Goal: Task Accomplishment & Management: Manage account settings

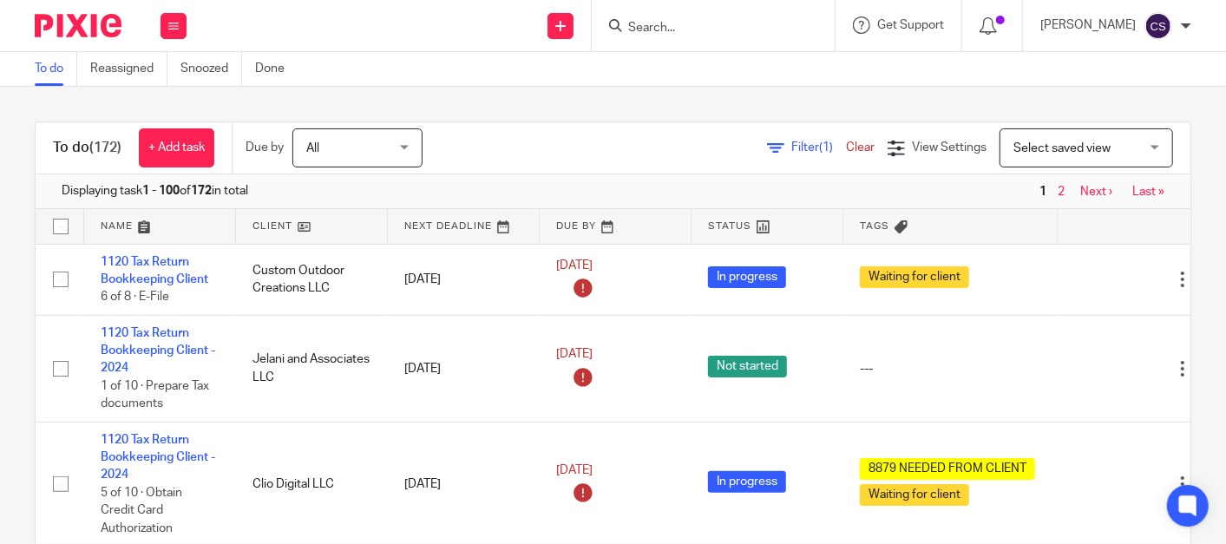
click at [657, 25] on input "Search" at bounding box center [705, 29] width 156 height 16
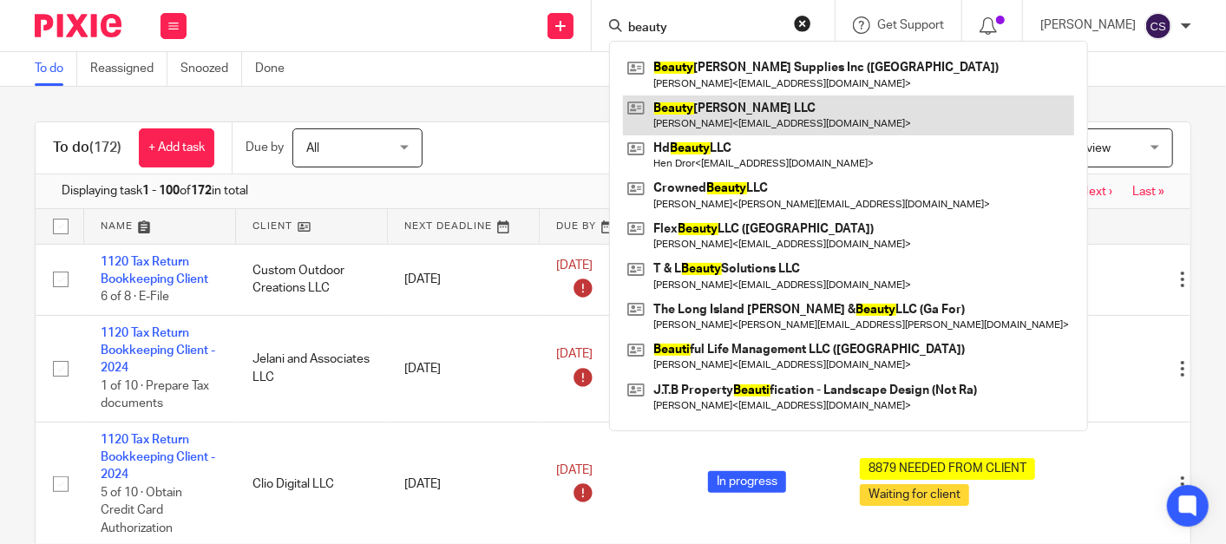
type input "beauty"
click at [713, 112] on link at bounding box center [848, 115] width 451 height 40
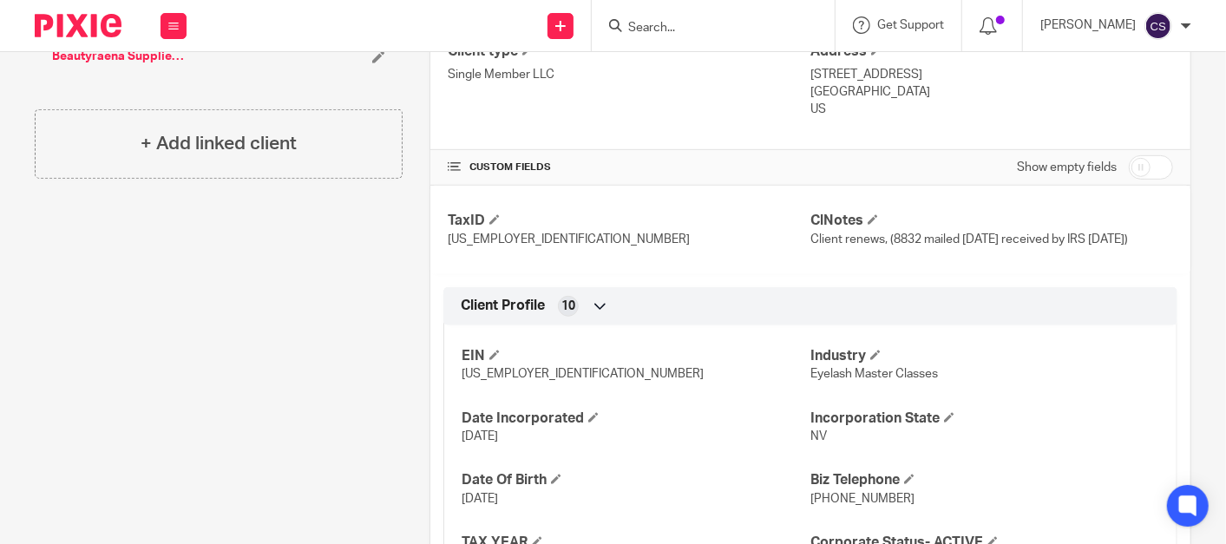
scroll to position [894, 0]
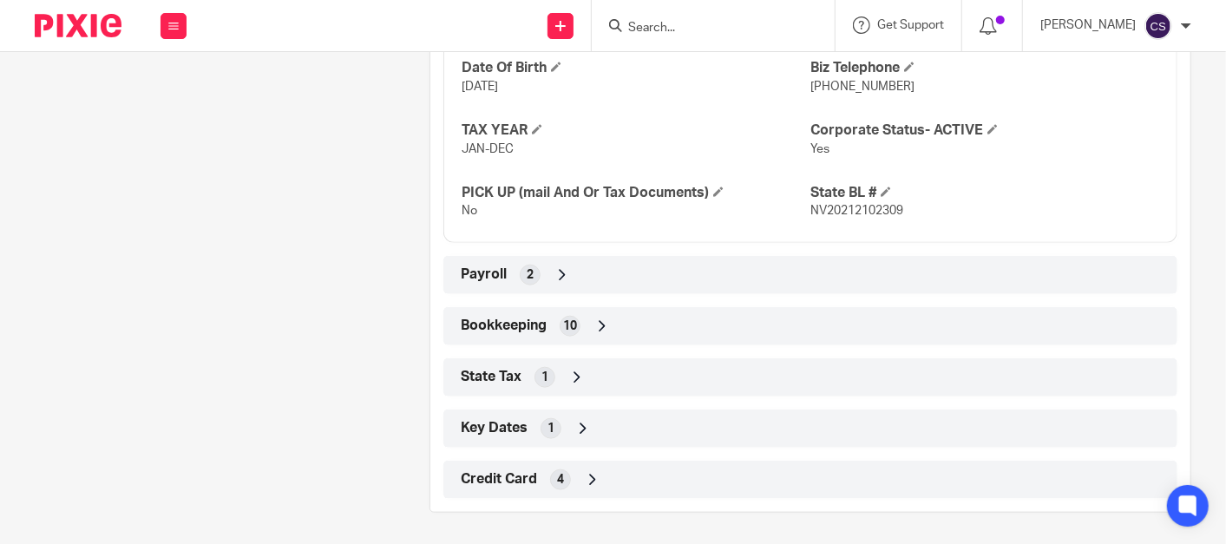
click at [594, 322] on icon at bounding box center [602, 326] width 17 height 17
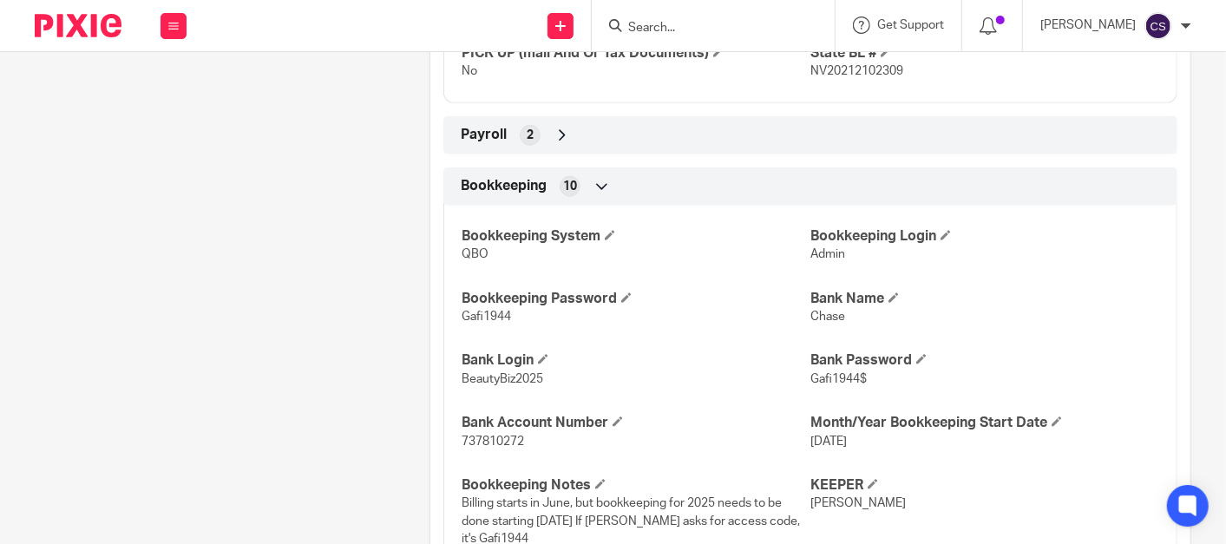
scroll to position [1054, 0]
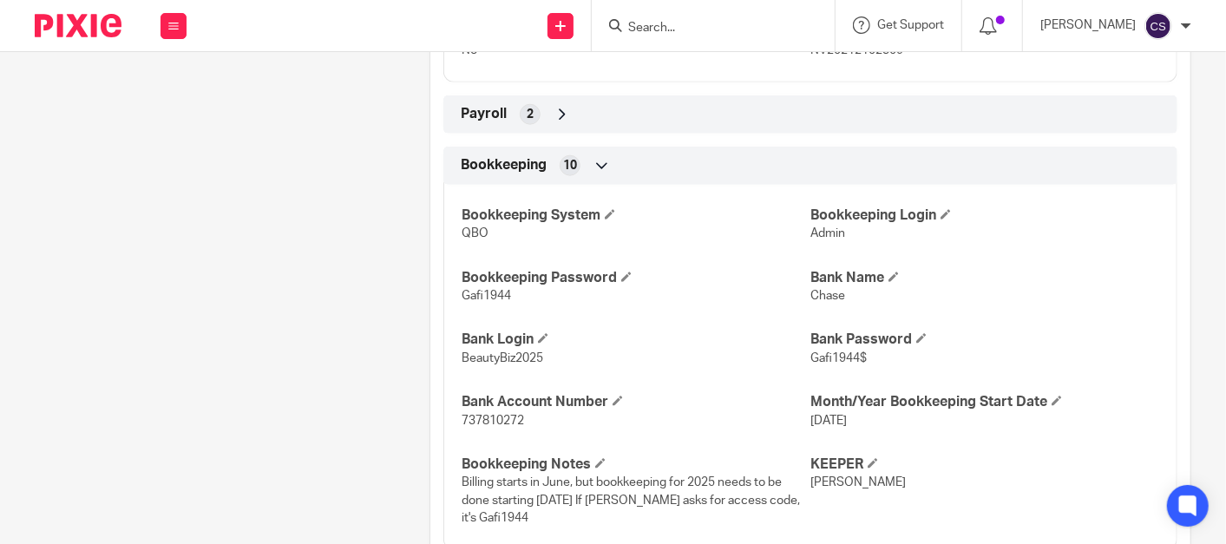
click at [663, 21] on input "Search" at bounding box center [705, 29] width 156 height 16
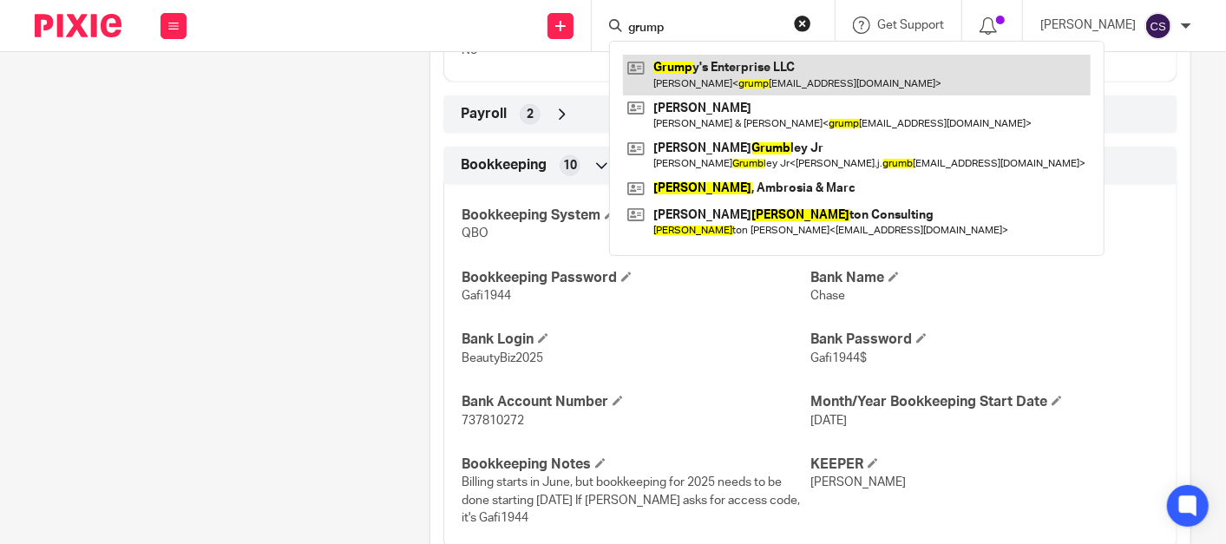
type input "grump"
click at [704, 63] on link at bounding box center [857, 75] width 468 height 40
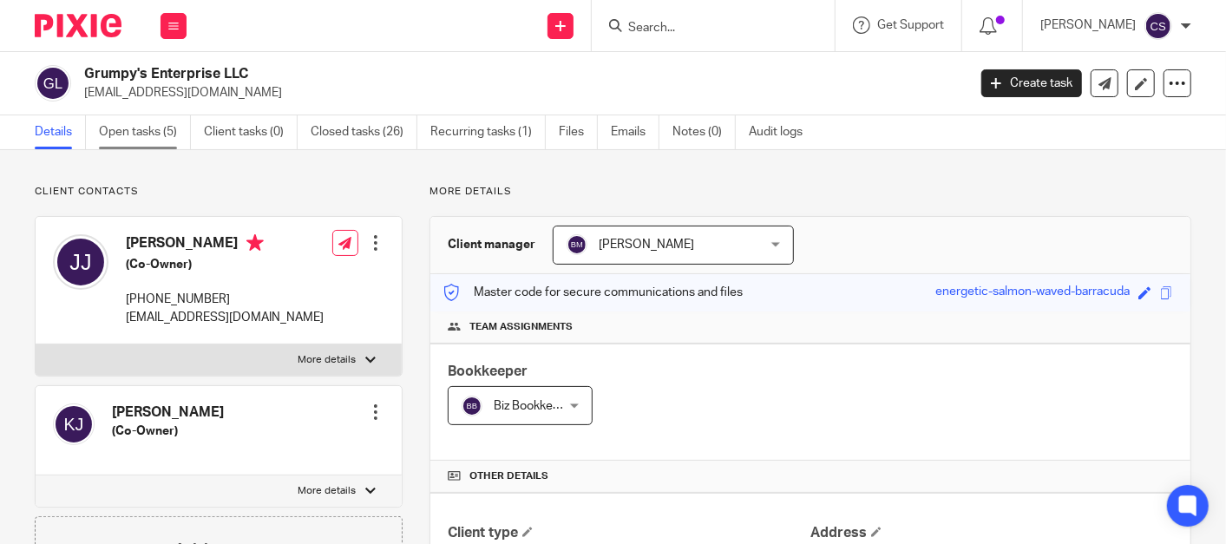
click at [131, 122] on link "Open tasks (5)" at bounding box center [145, 132] width 92 height 34
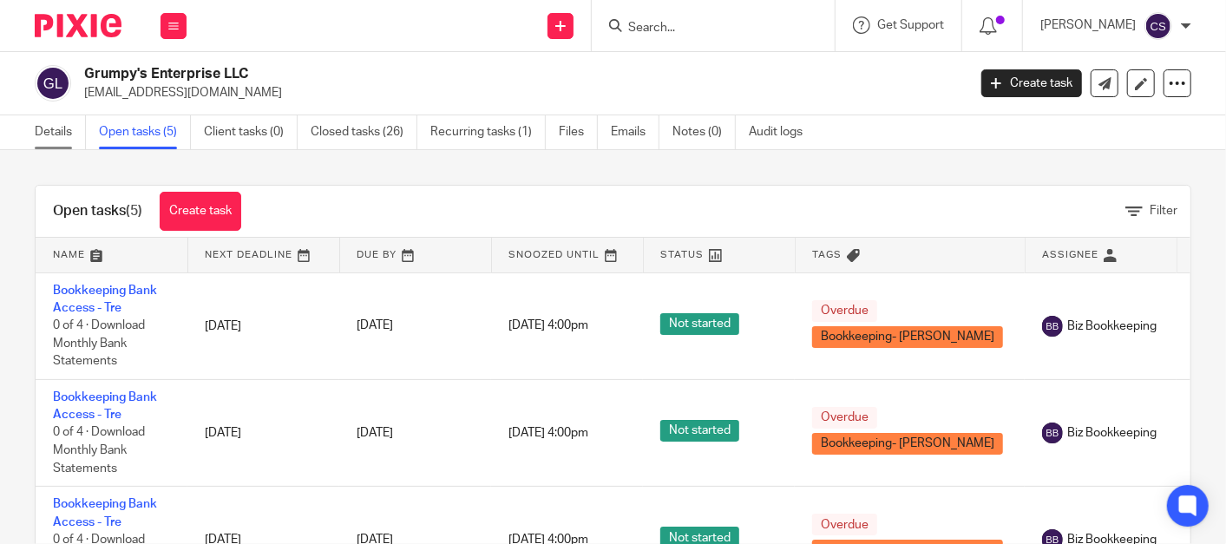
click at [44, 134] on link "Details" at bounding box center [60, 132] width 51 height 34
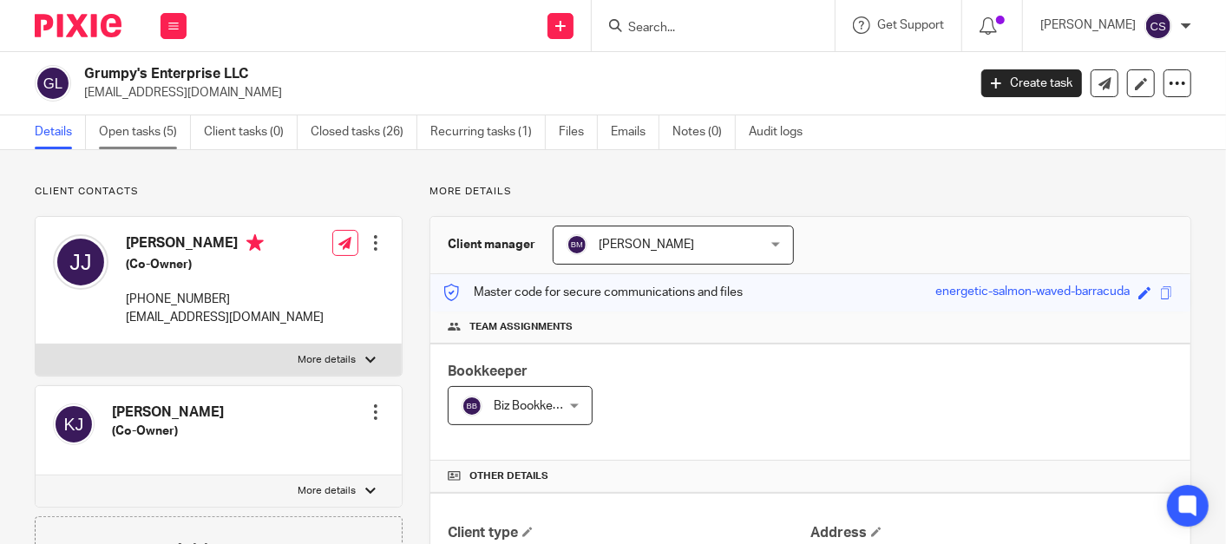
click at [127, 131] on link "Open tasks (5)" at bounding box center [145, 132] width 92 height 34
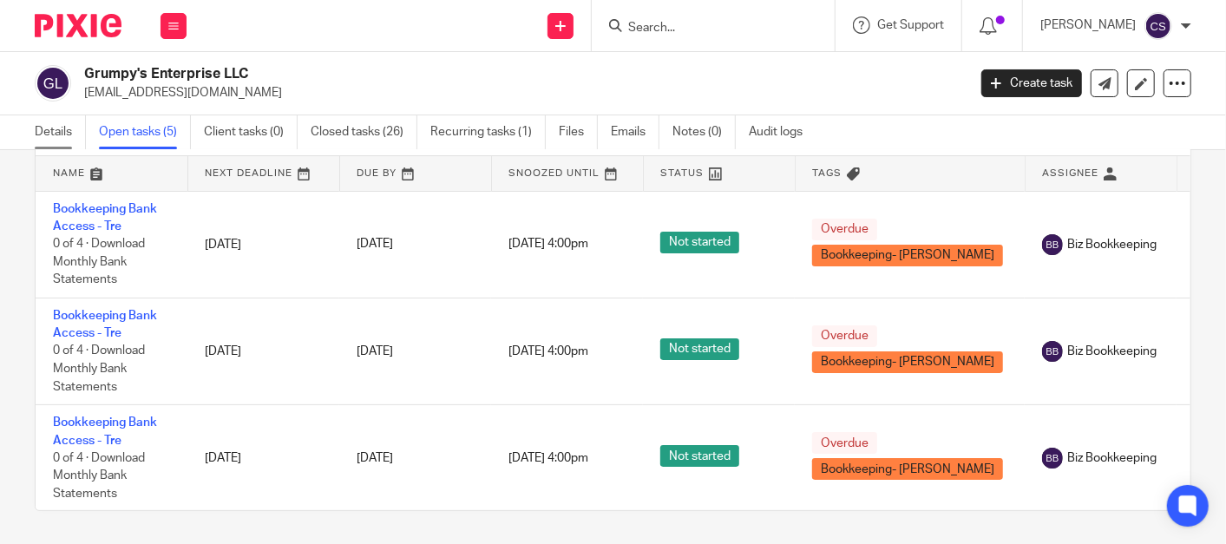
click at [61, 137] on link "Details" at bounding box center [60, 132] width 51 height 34
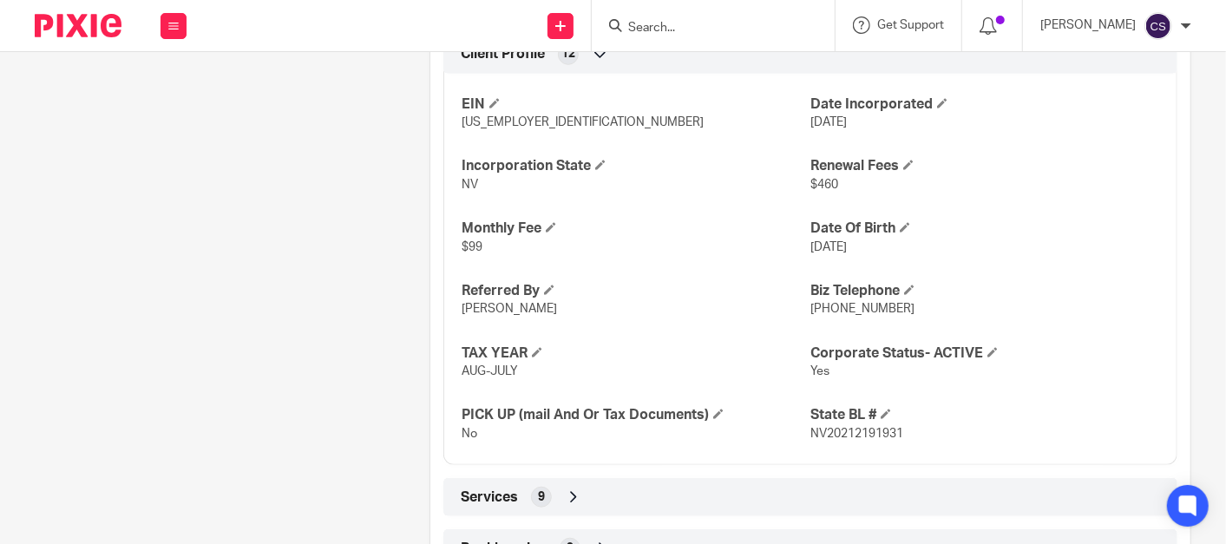
scroll to position [964, 0]
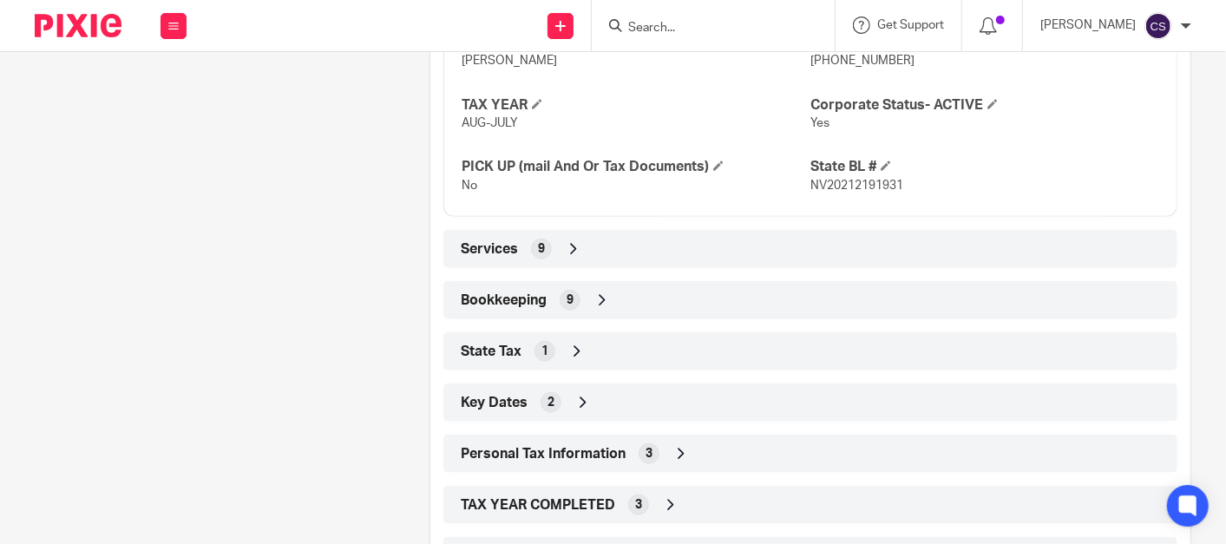
click at [595, 292] on icon at bounding box center [602, 300] width 17 height 17
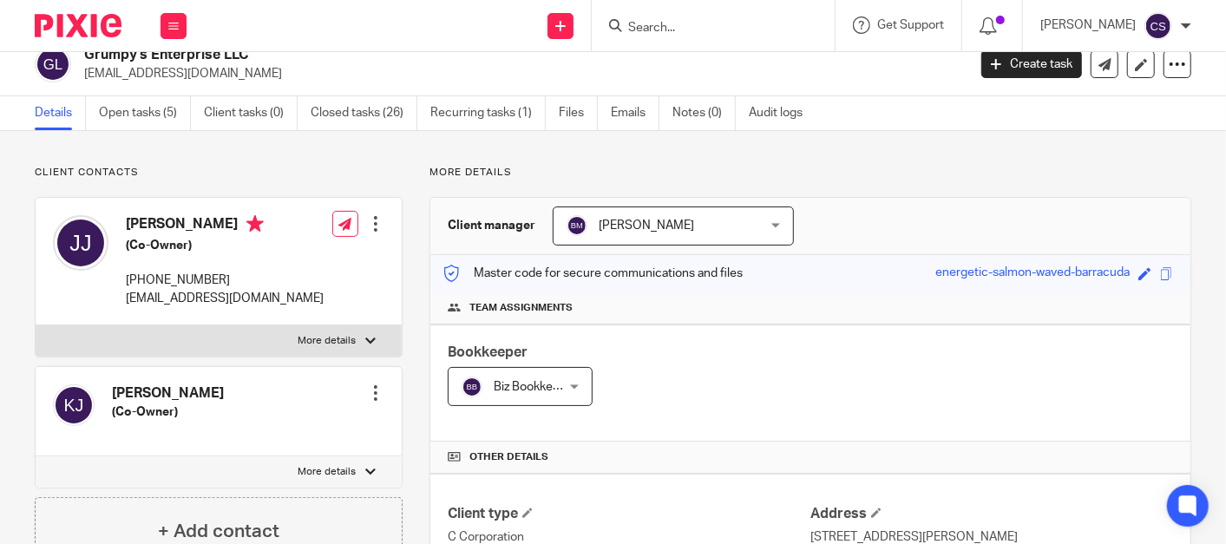
scroll to position [0, 0]
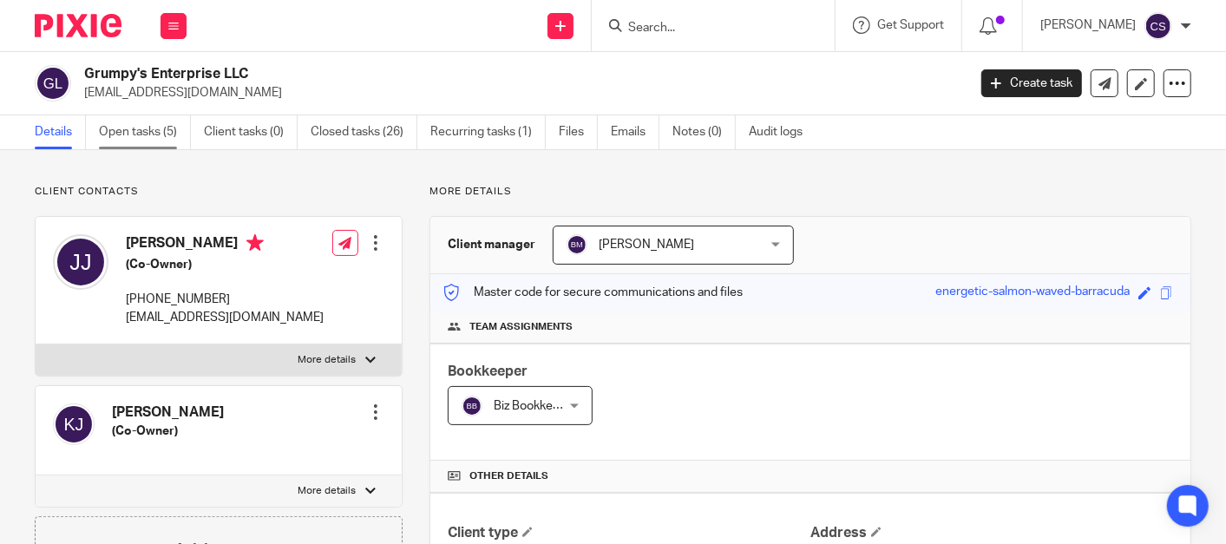
click at [125, 141] on link "Open tasks (5)" at bounding box center [145, 132] width 92 height 34
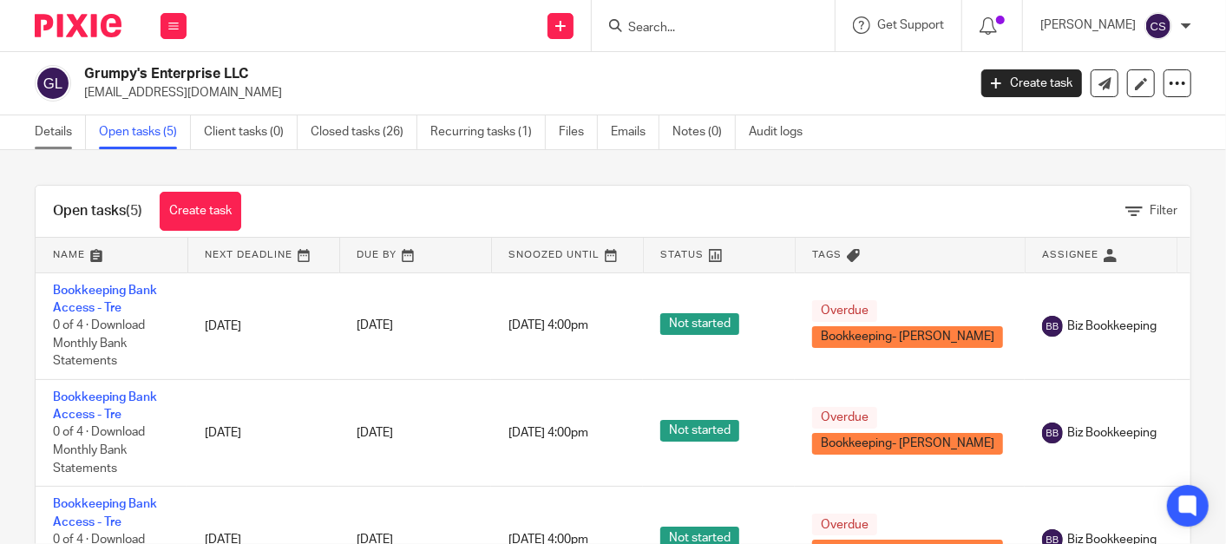
click at [56, 131] on link "Details" at bounding box center [60, 132] width 51 height 34
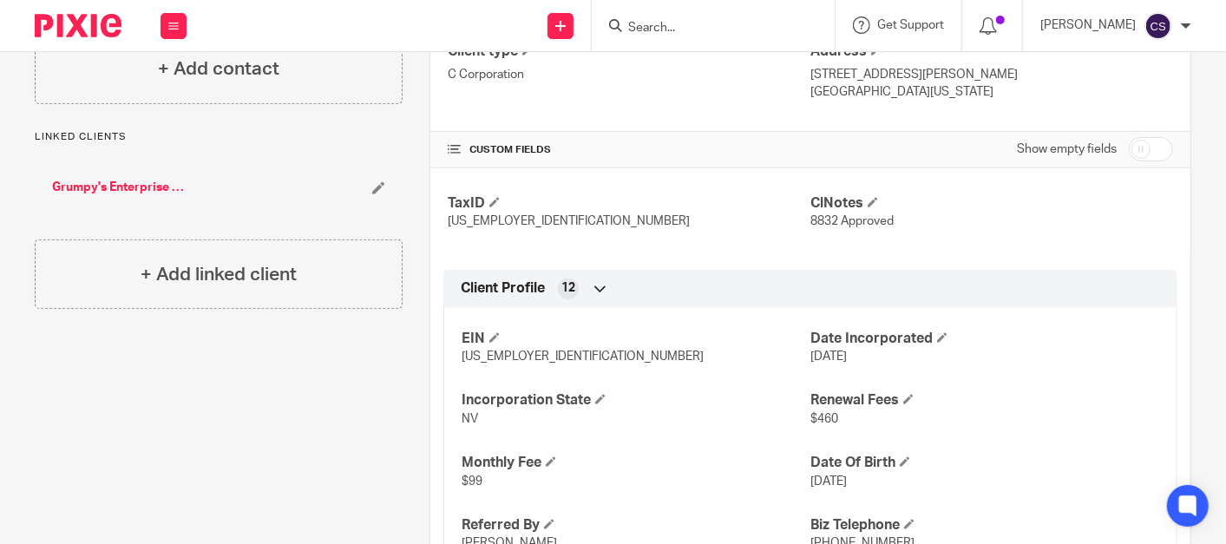
scroll to position [964, 0]
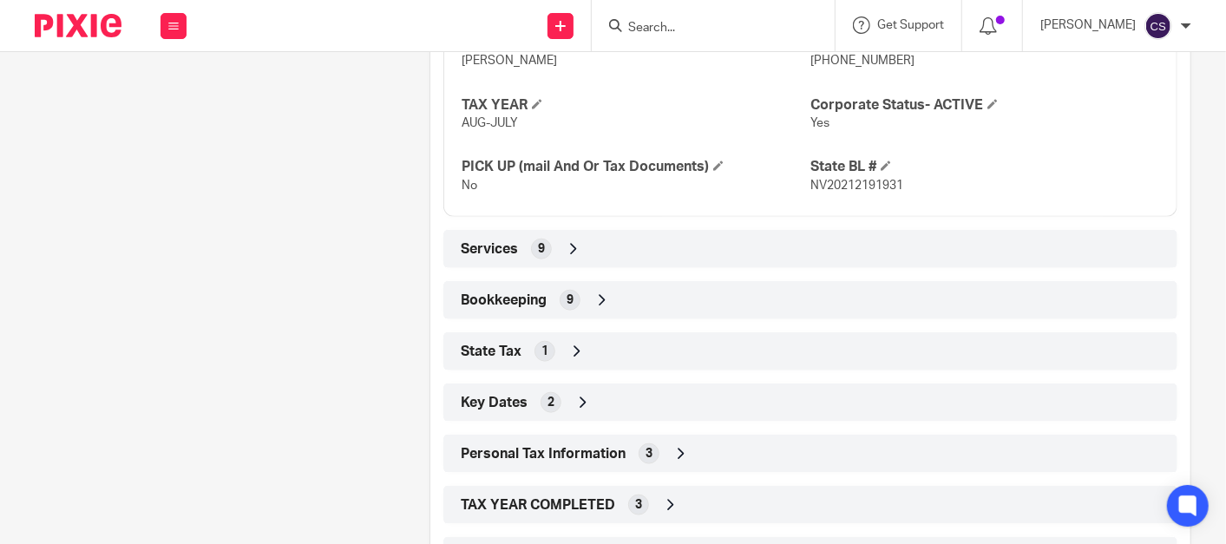
click at [599, 293] on icon at bounding box center [602, 300] width 17 height 17
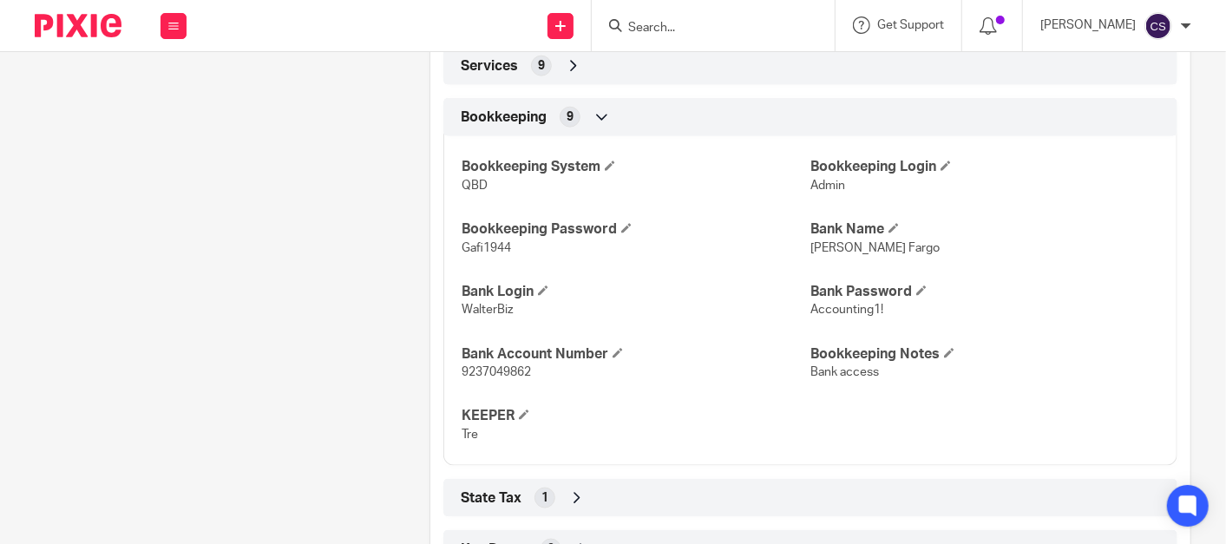
scroll to position [1285, 0]
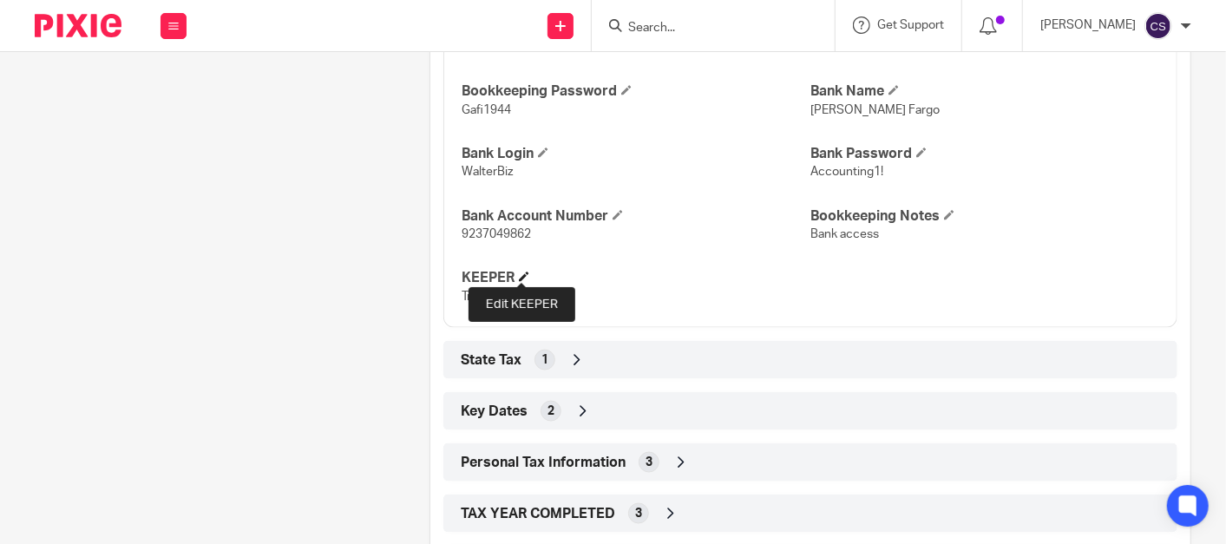
click at [522, 273] on span at bounding box center [524, 277] width 10 height 10
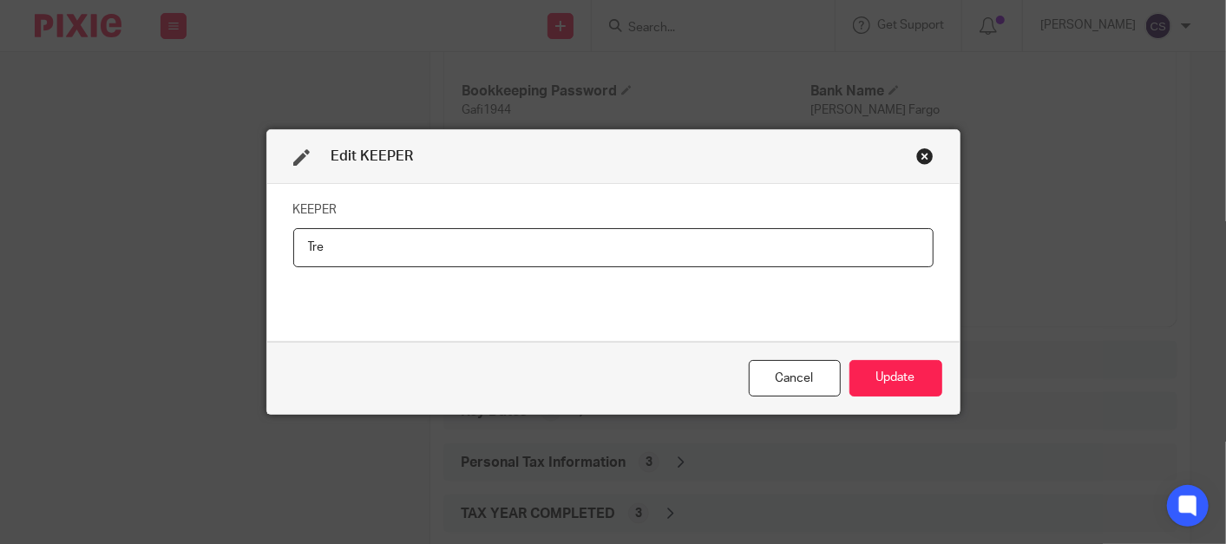
drag, startPoint x: 351, startPoint y: 242, endPoint x: 195, endPoint y: 264, distance: 156.8
click at [195, 264] on div "Edit KEEPER KEEPER Tre Cancel Update" at bounding box center [613, 272] width 1226 height 544
type input "K"
type input "[PERSON_NAME]"
click at [879, 375] on button "Update" at bounding box center [896, 378] width 93 height 37
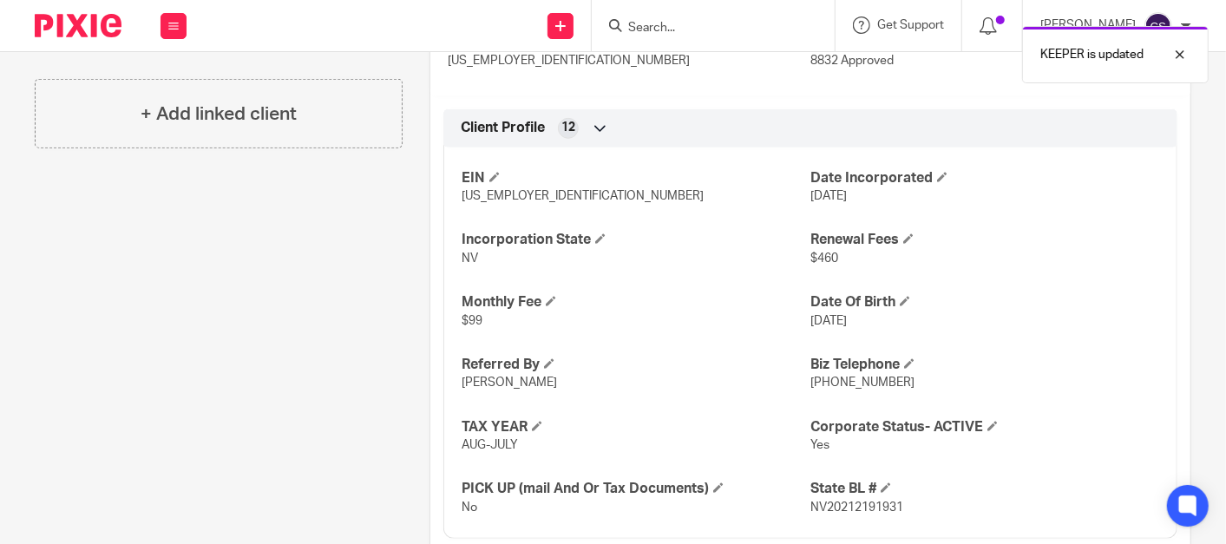
scroll to position [0, 0]
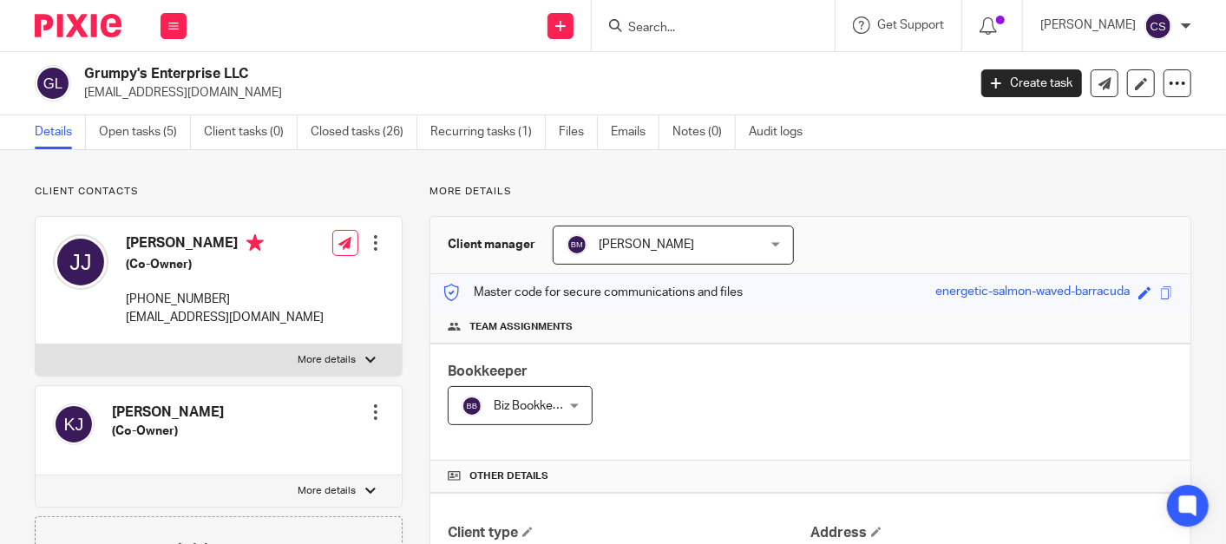
click at [666, 21] on input "Search" at bounding box center [705, 29] width 156 height 16
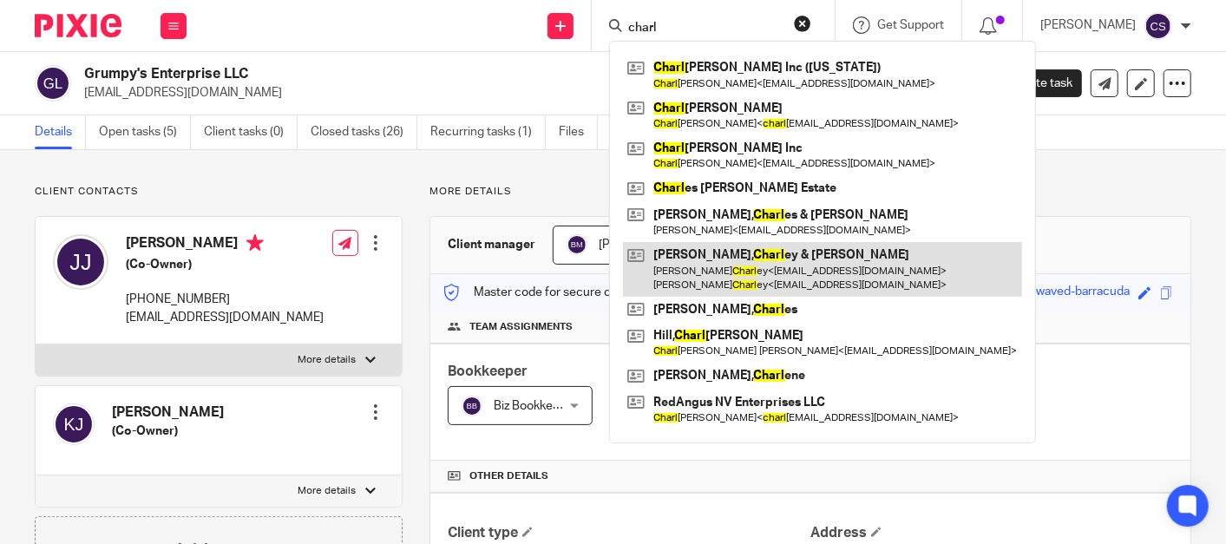
type input "charl"
click at [718, 259] on link at bounding box center [822, 269] width 399 height 54
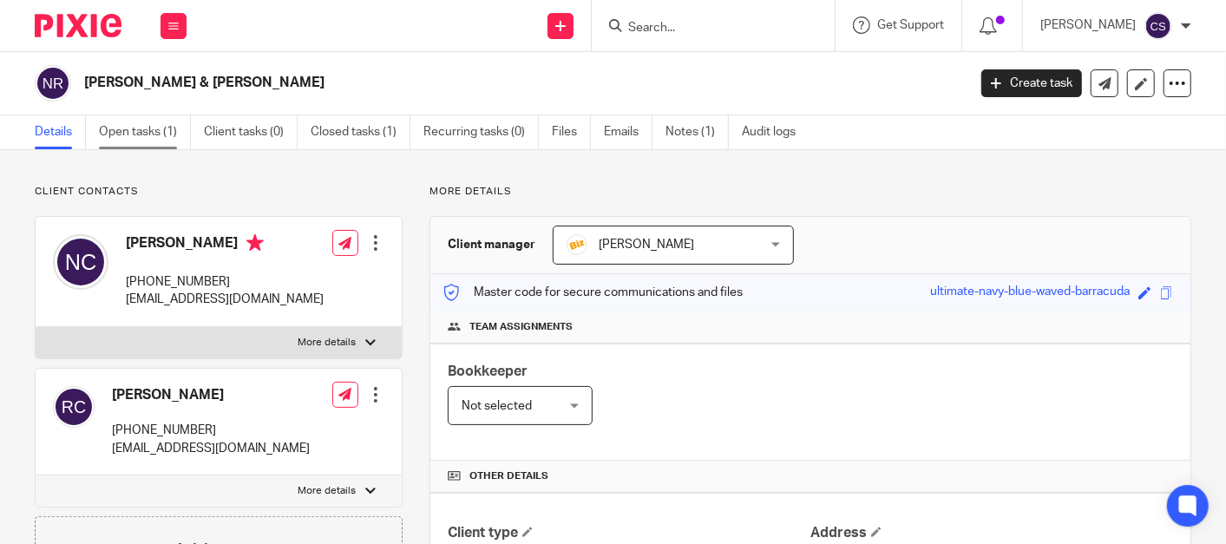
click at [133, 130] on link "Open tasks (1)" at bounding box center [145, 132] width 92 height 34
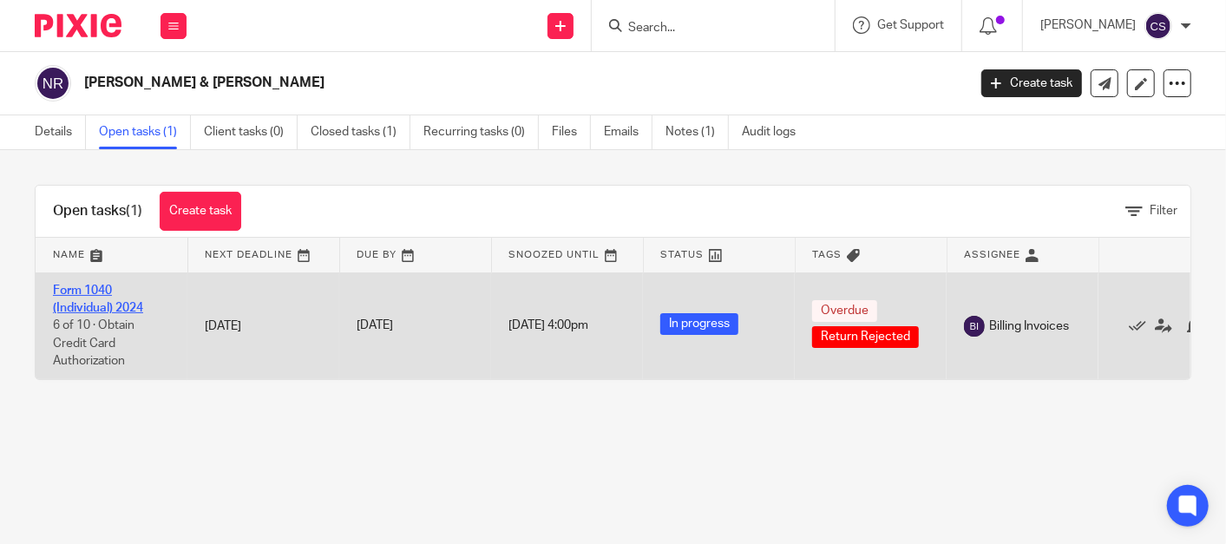
click at [83, 288] on link "Form 1040 (Individual) 2024" at bounding box center [98, 300] width 90 height 30
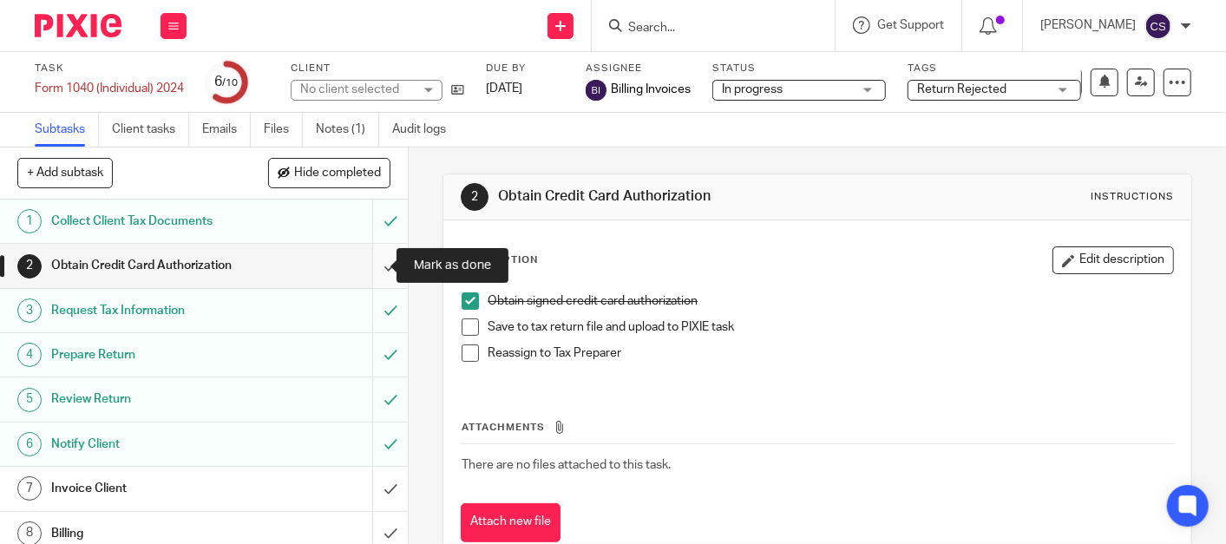
click at [371, 267] on input "submit" at bounding box center [204, 265] width 408 height 43
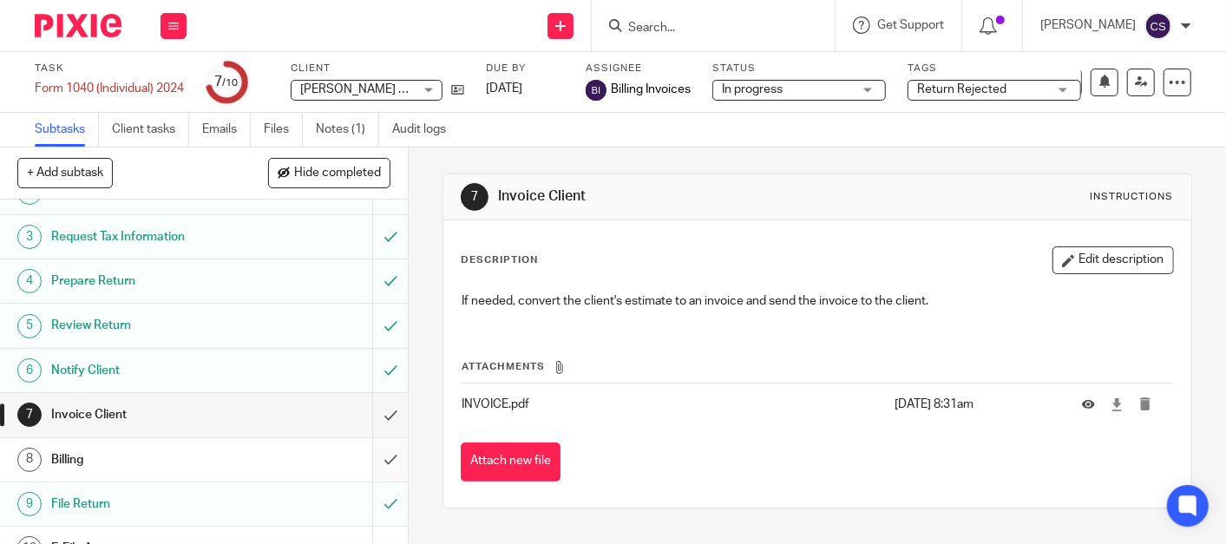
scroll to position [99, 0]
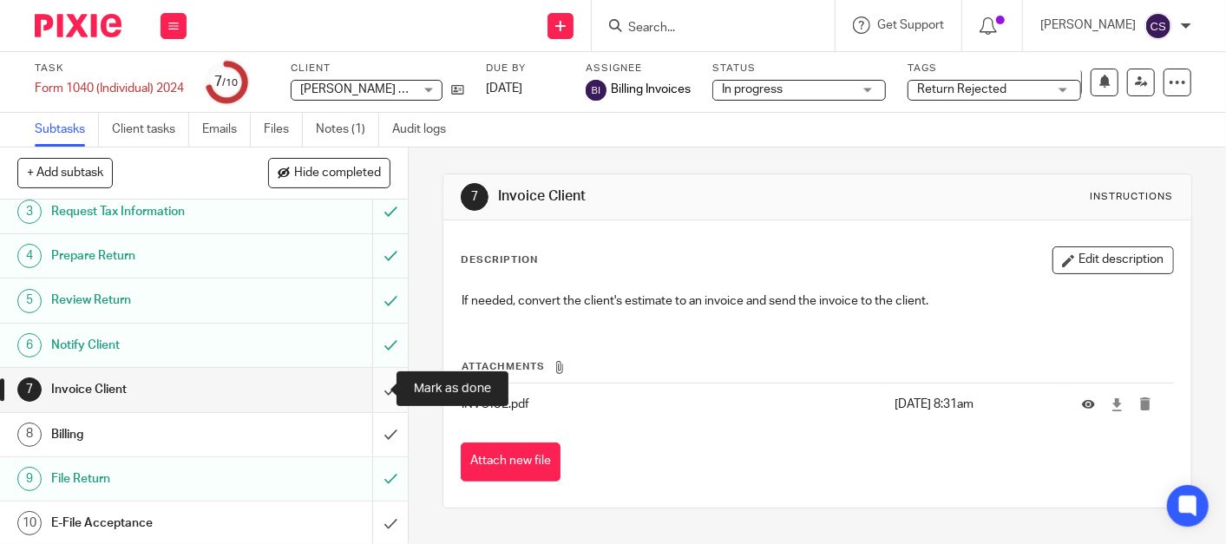
click at [367, 385] on input "submit" at bounding box center [204, 389] width 408 height 43
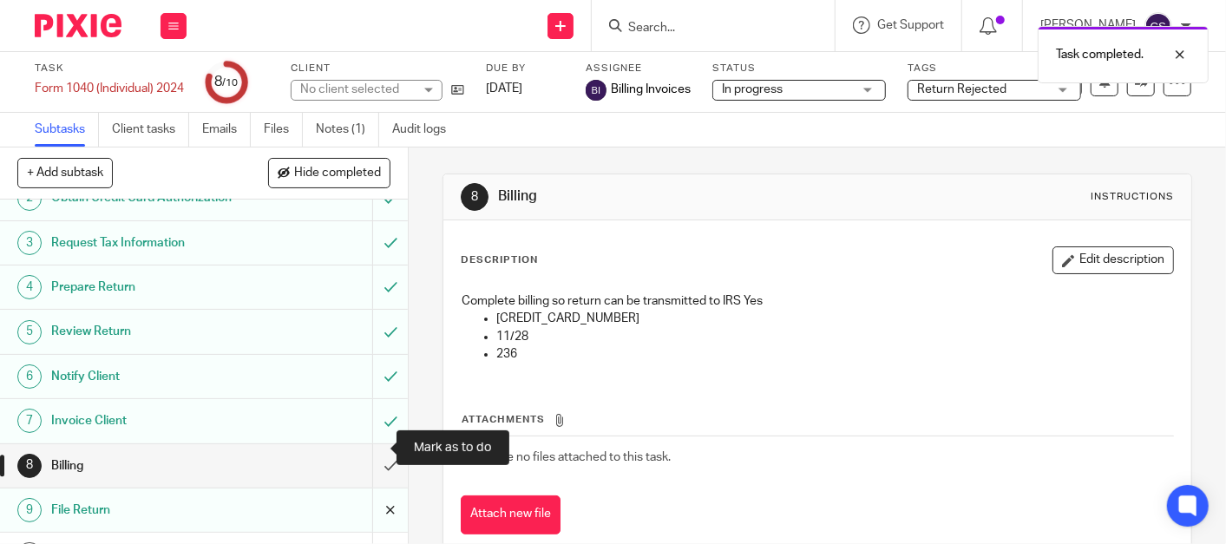
scroll to position [99, 0]
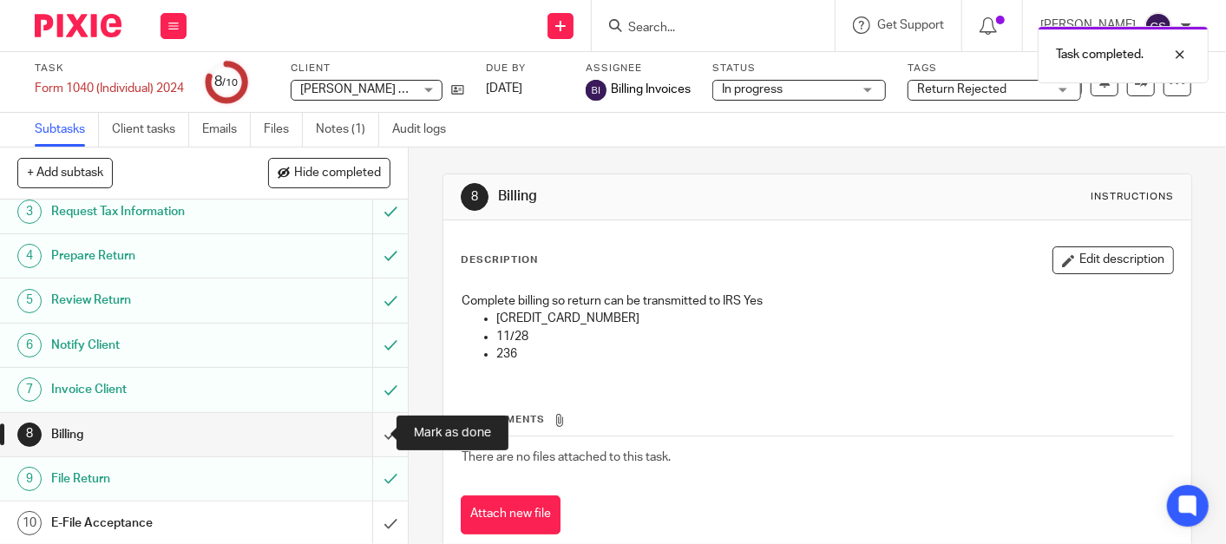
click at [366, 438] on input "submit" at bounding box center [204, 434] width 408 height 43
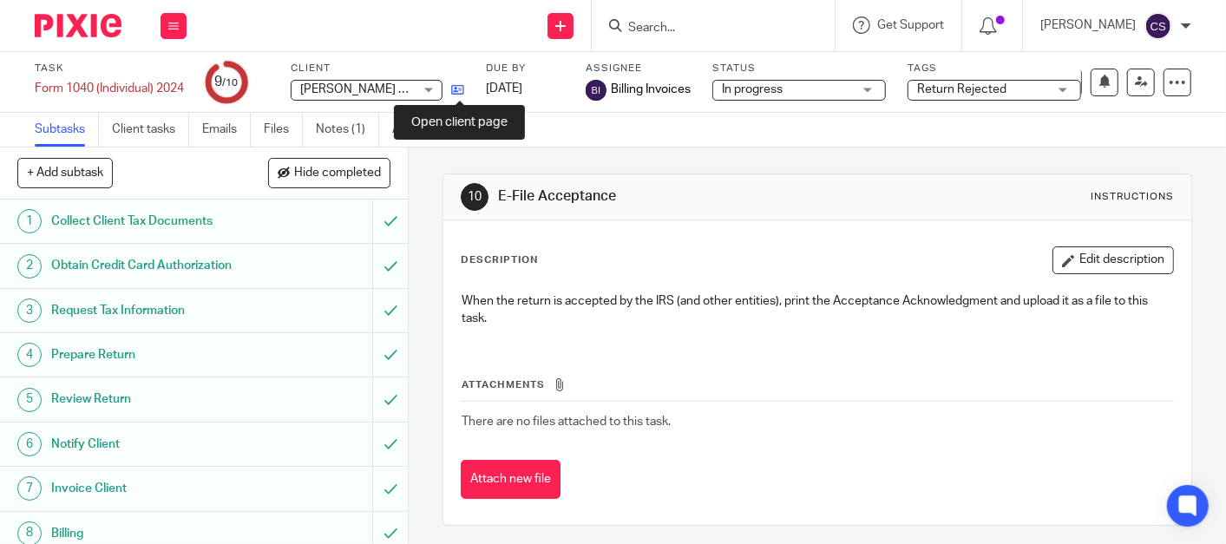
click at [455, 95] on icon at bounding box center [457, 89] width 13 height 13
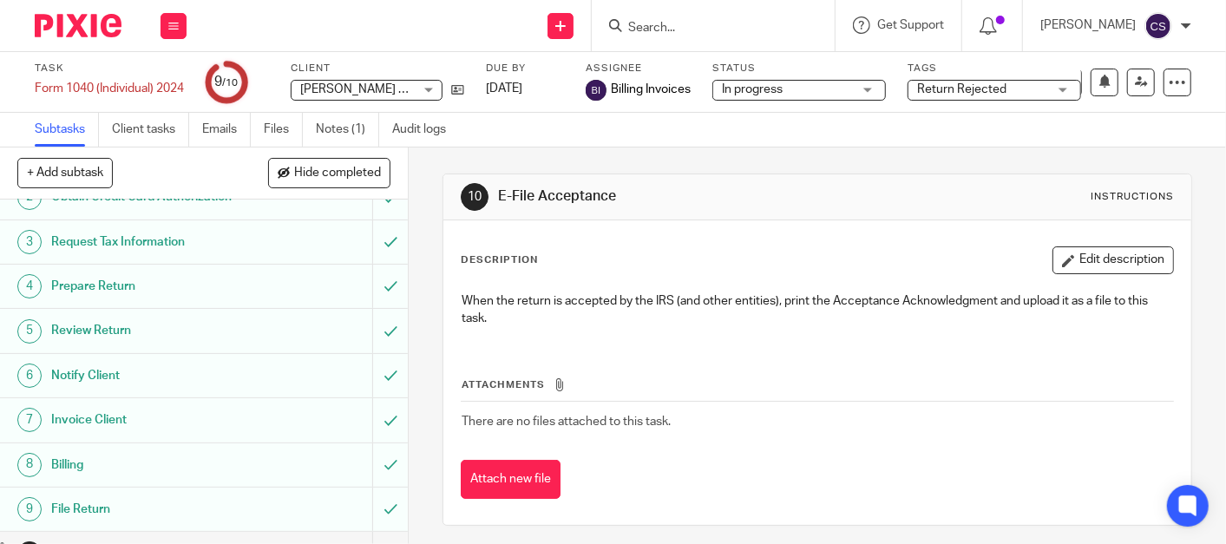
scroll to position [99, 0]
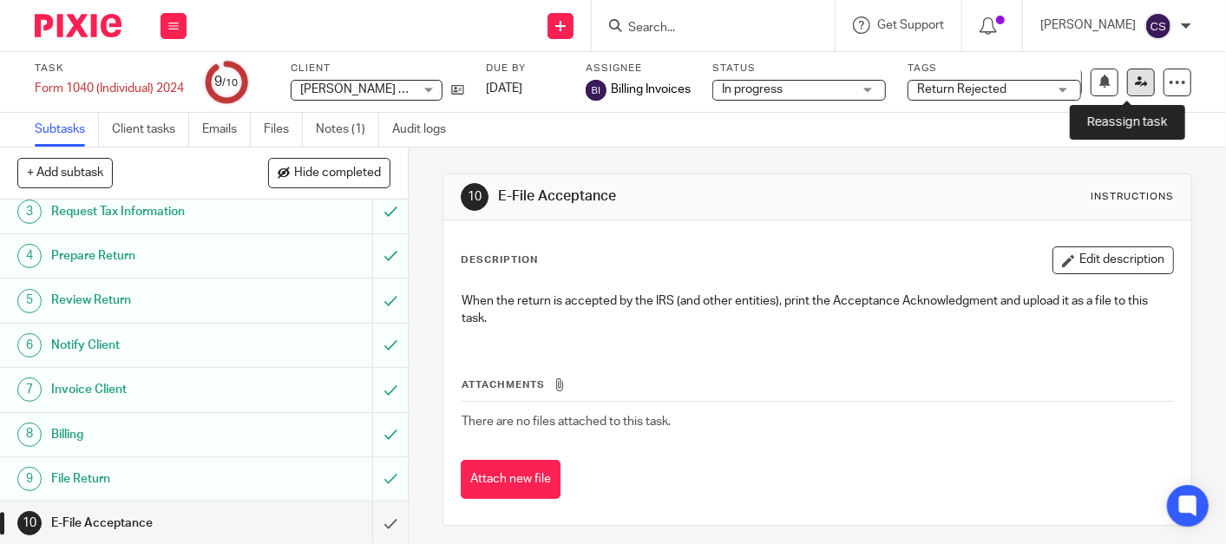
click at [1135, 78] on icon at bounding box center [1141, 81] width 13 height 13
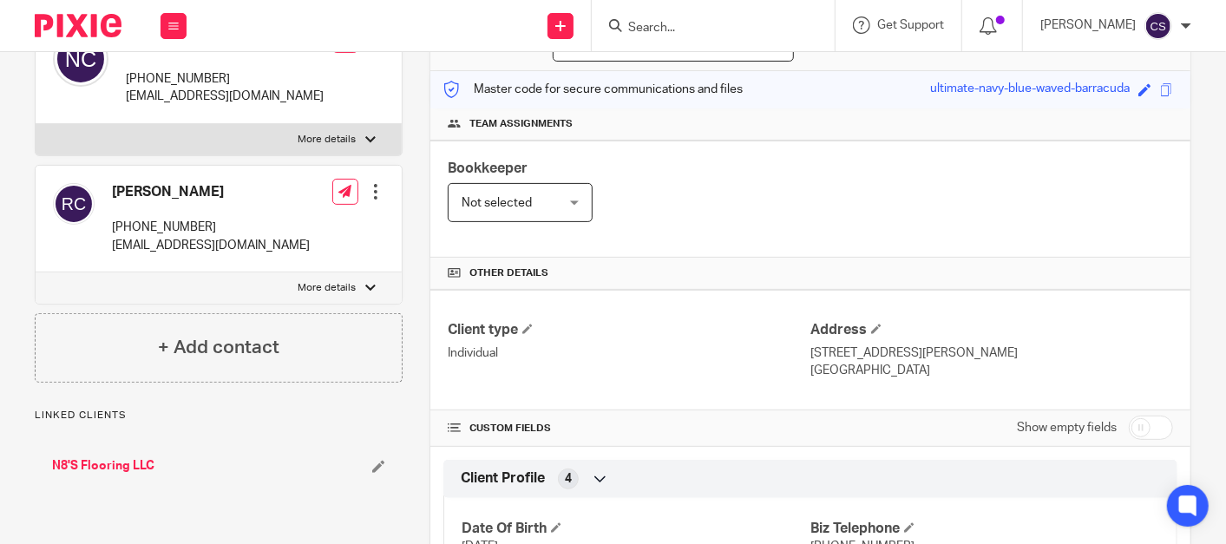
scroll to position [321, 0]
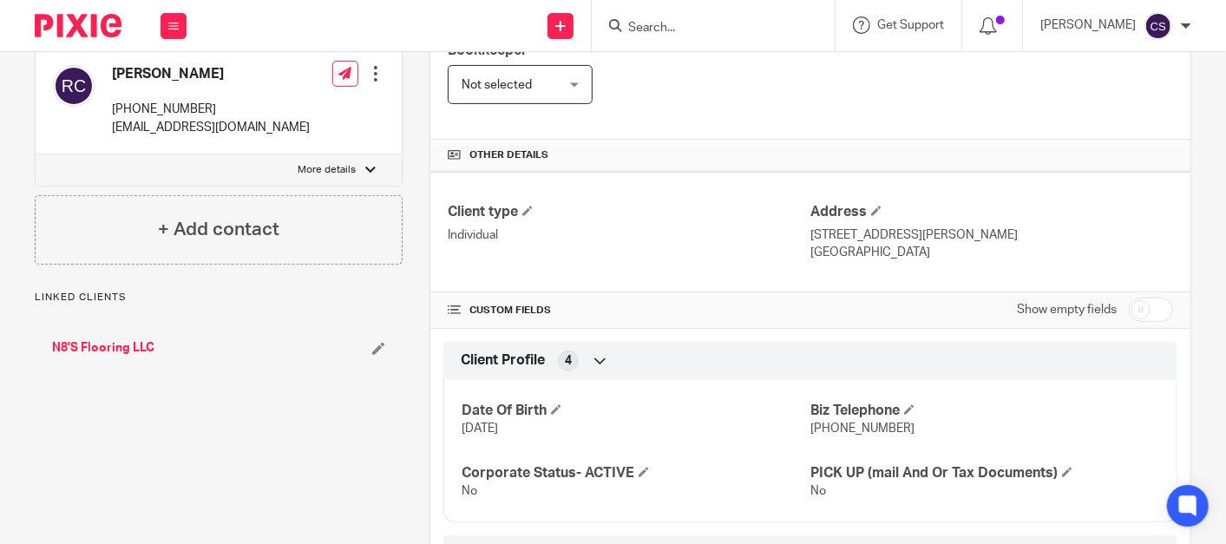
click at [113, 341] on link "N8'S Flooring LLC" at bounding box center [103, 347] width 102 height 17
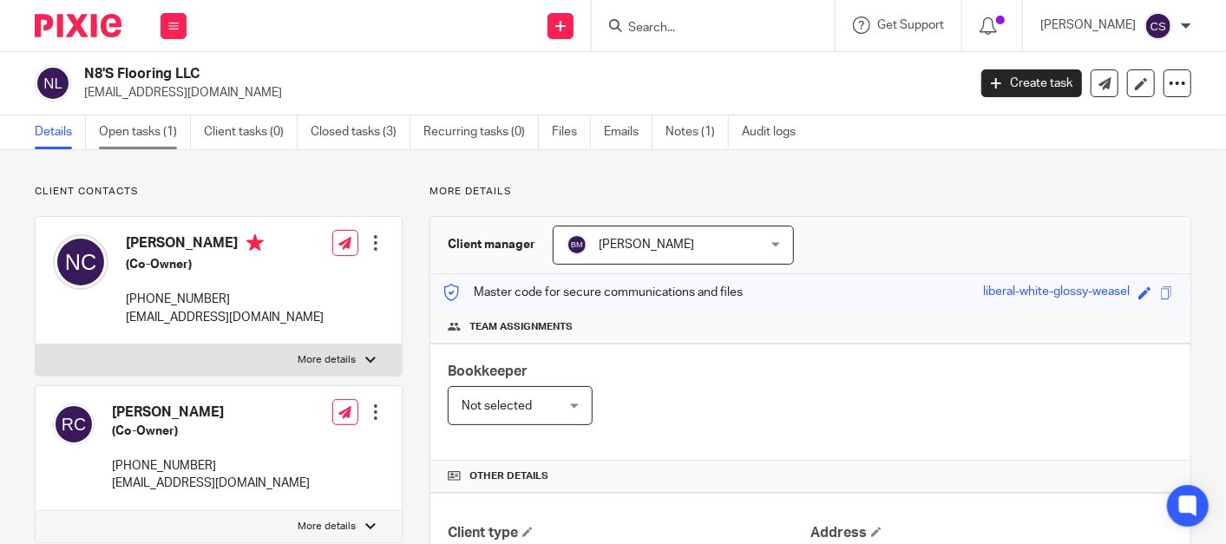
click at [123, 129] on link "Open tasks (1)" at bounding box center [145, 132] width 92 height 34
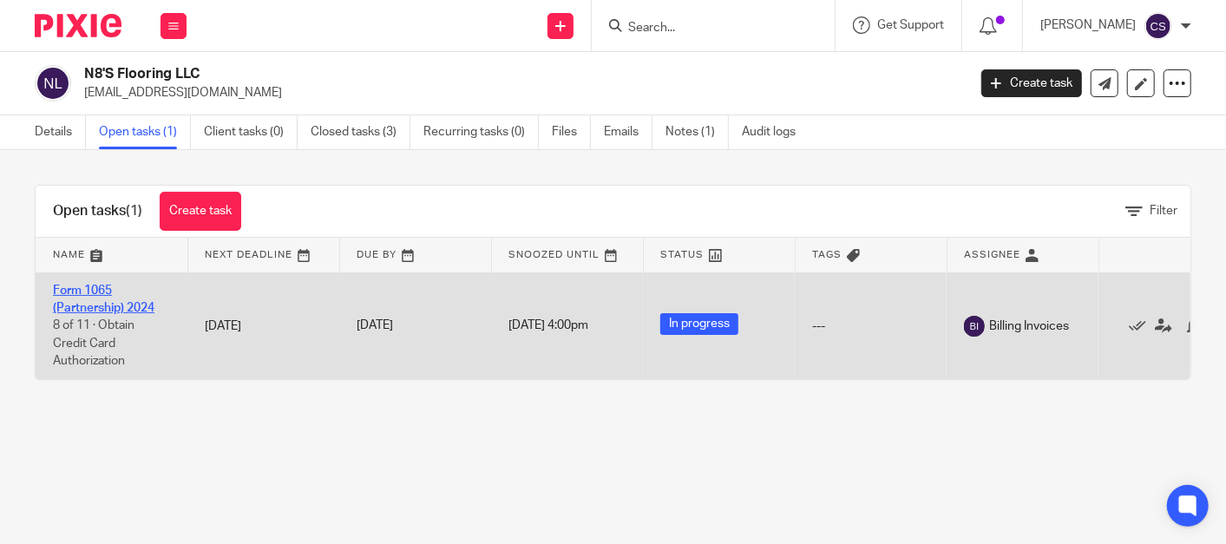
click at [68, 285] on link "Form 1065 (Partnership) 2024" at bounding box center [104, 300] width 102 height 30
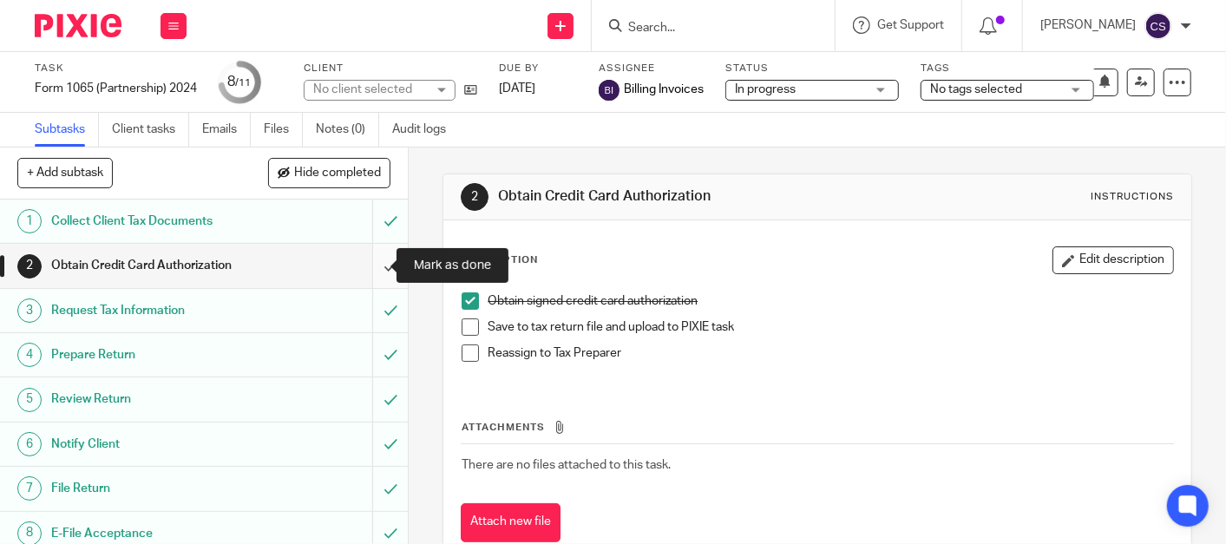
click at [370, 264] on input "submit" at bounding box center [204, 265] width 408 height 43
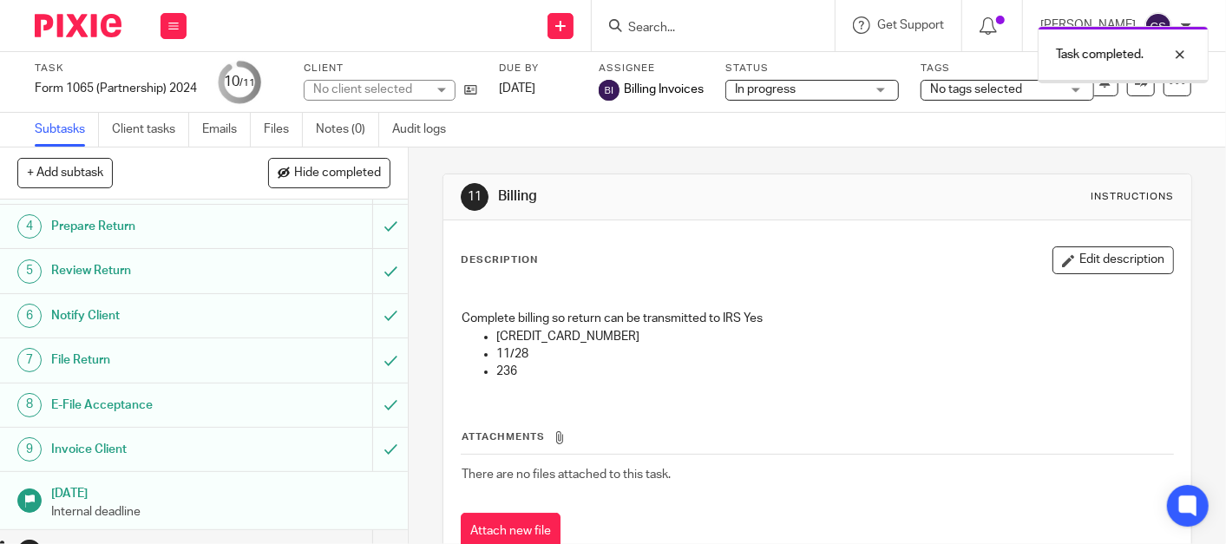
scroll to position [156, 0]
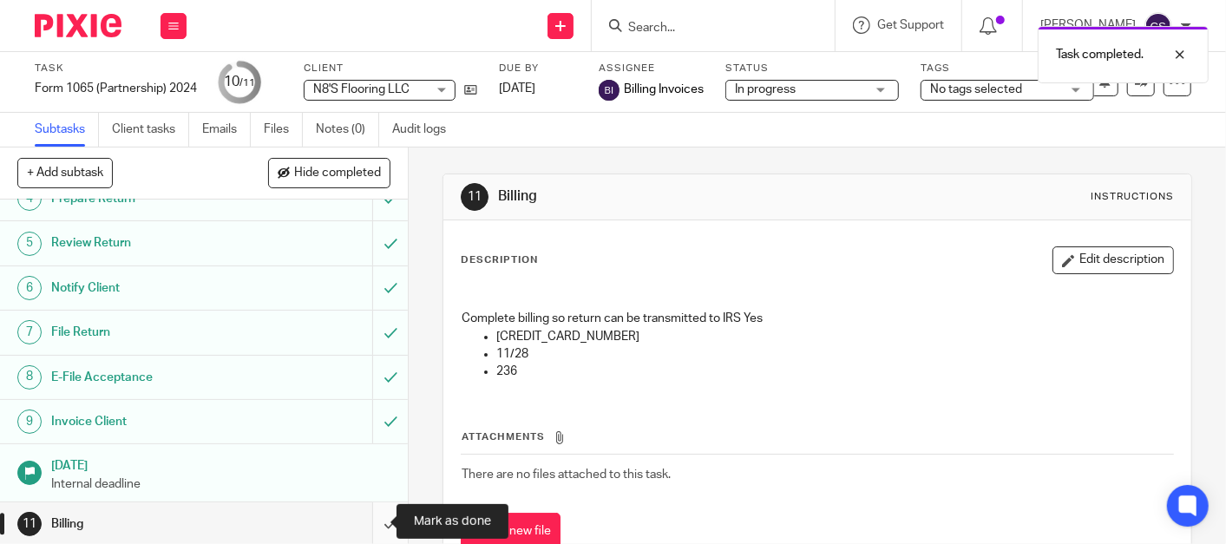
click at [371, 520] on input "submit" at bounding box center [204, 523] width 408 height 43
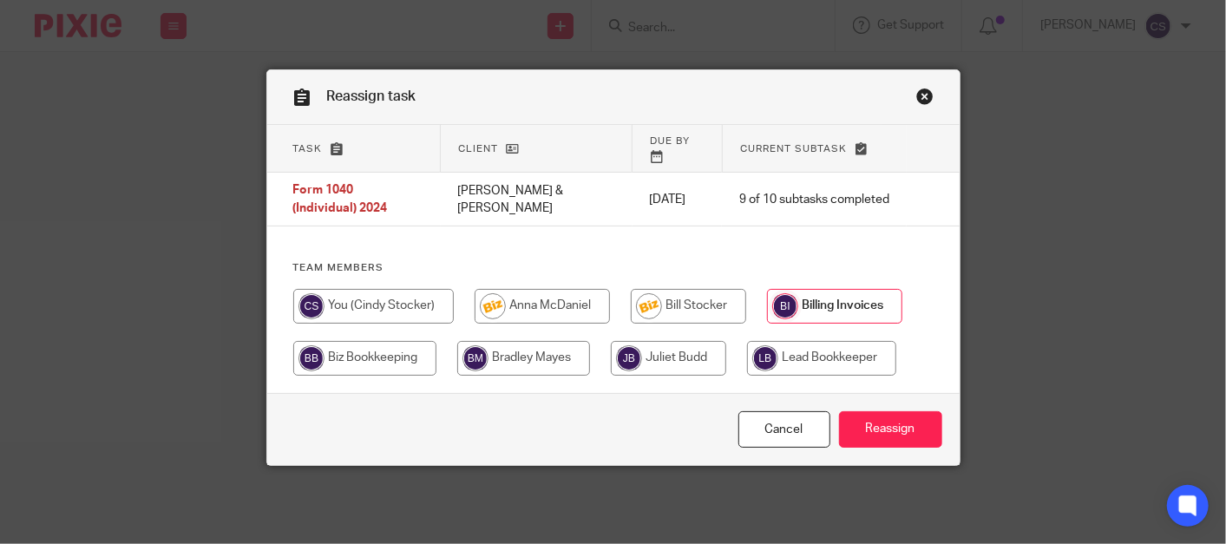
click at [515, 289] on input "radio" at bounding box center [542, 306] width 135 height 35
radio input "true"
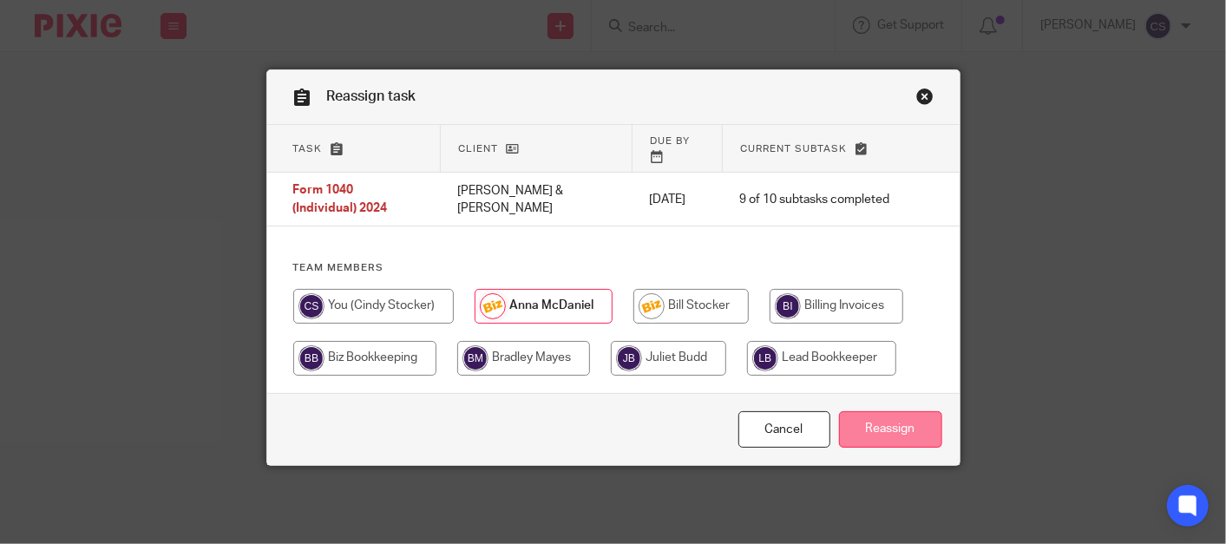
click at [901, 412] on input "Reassign" at bounding box center [890, 429] width 103 height 37
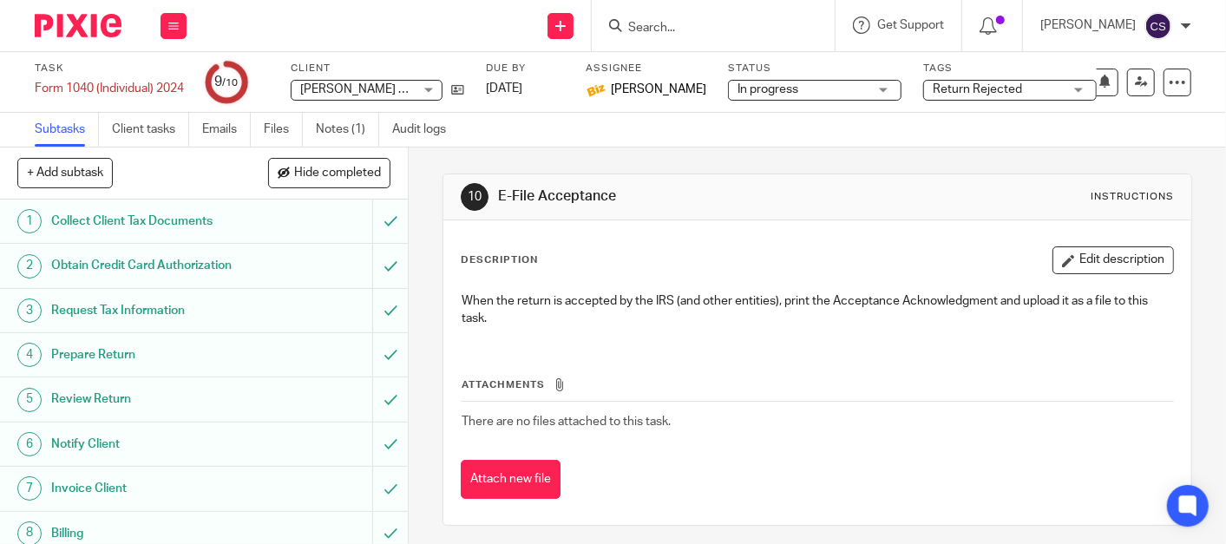
click at [687, 29] on input "Search" at bounding box center [705, 29] width 156 height 16
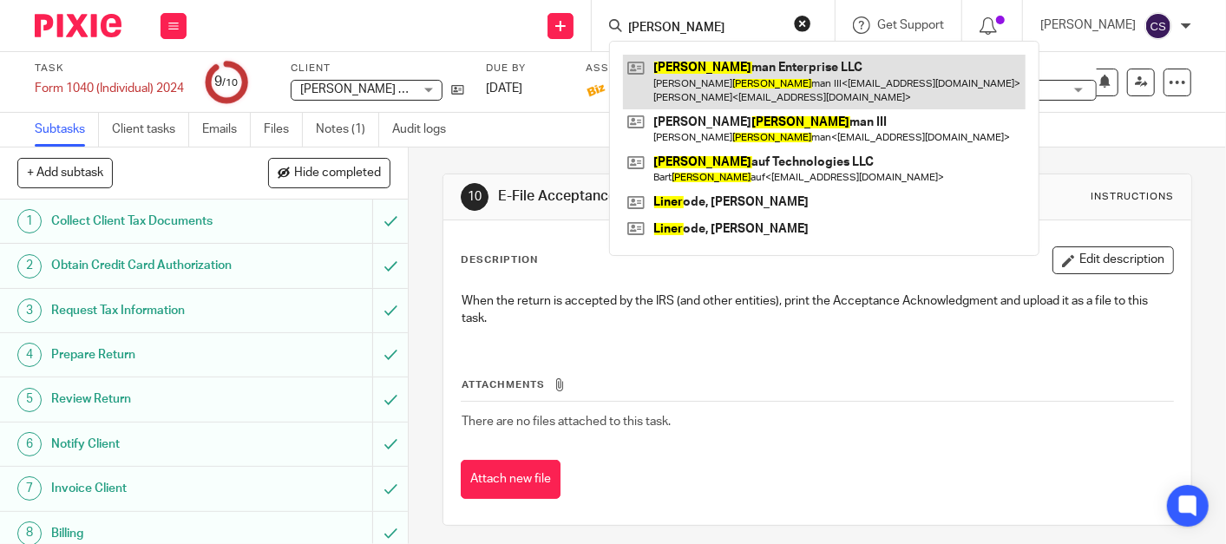
type input "linder"
click at [705, 66] on link at bounding box center [824, 82] width 403 height 54
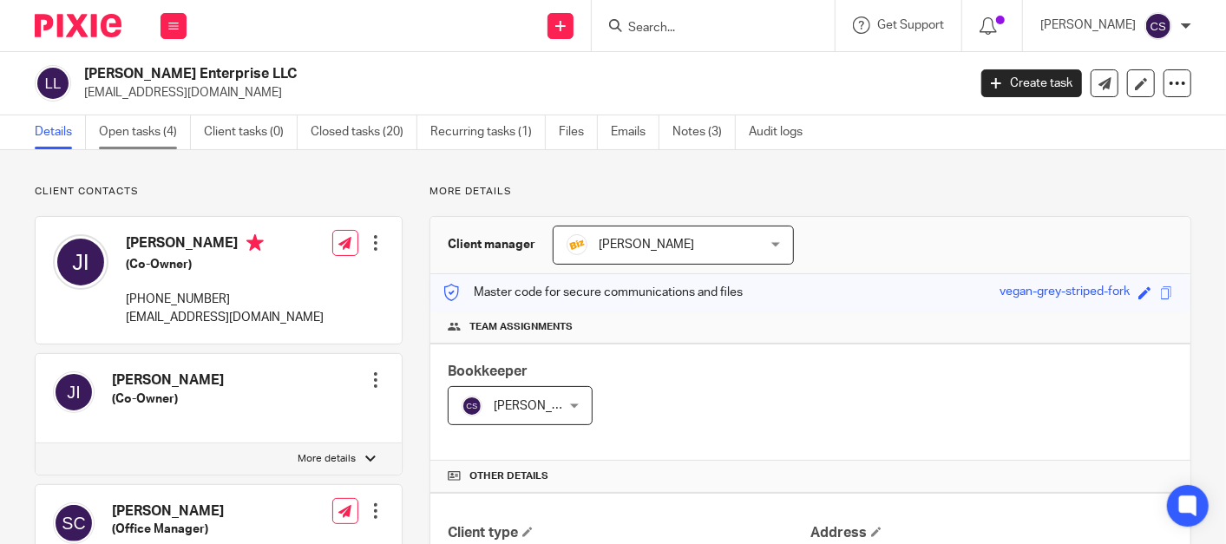
click at [123, 126] on link "Open tasks (4)" at bounding box center [145, 132] width 92 height 34
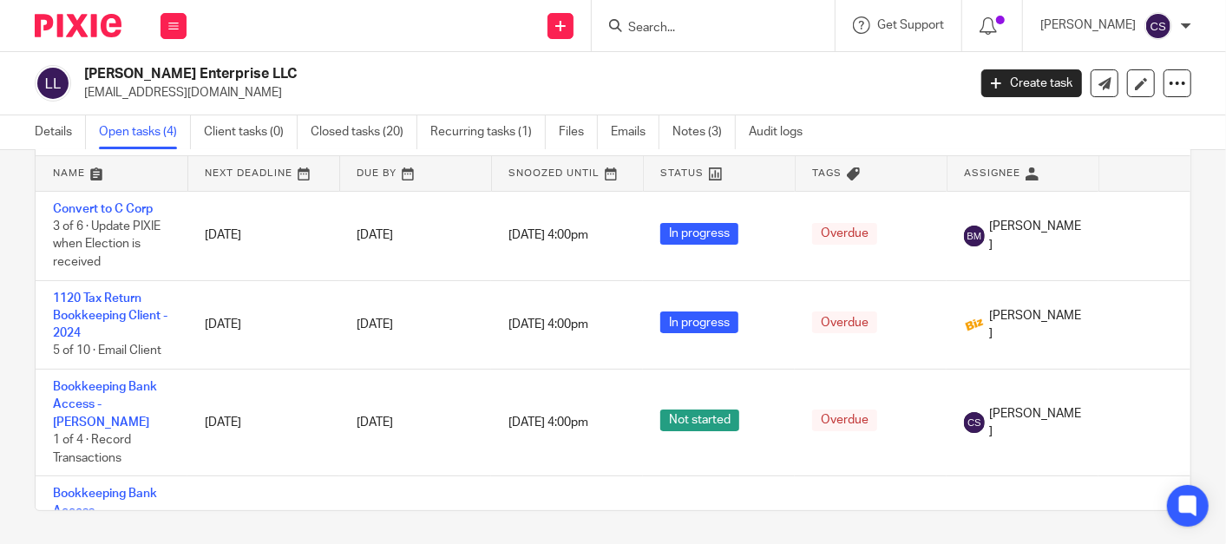
click at [662, 30] on input "Search" at bounding box center [705, 29] width 156 height 16
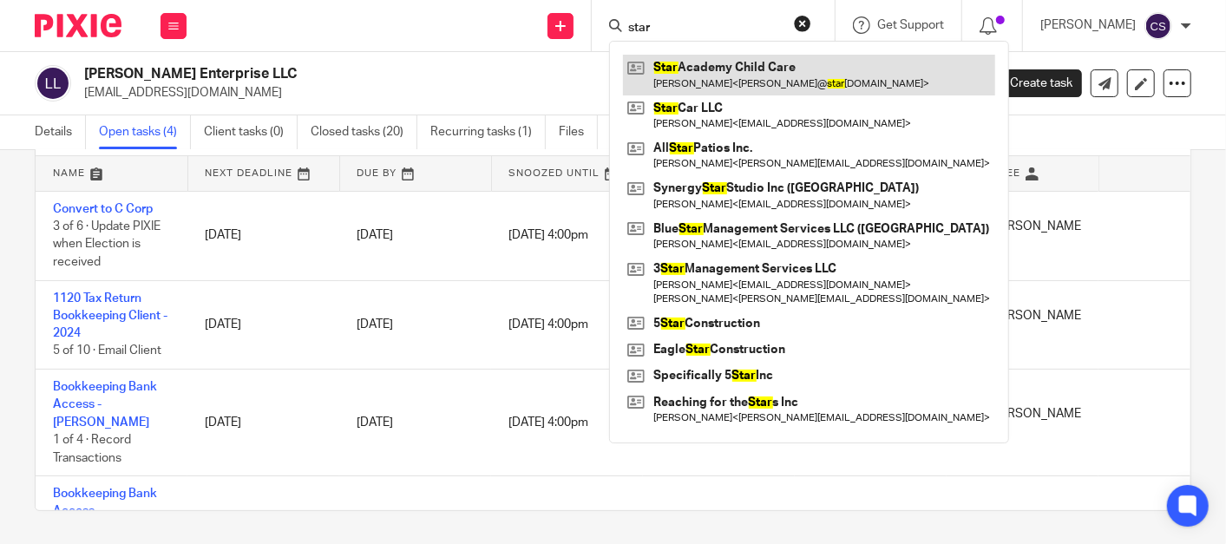
type input "star"
click at [767, 65] on link at bounding box center [809, 75] width 372 height 40
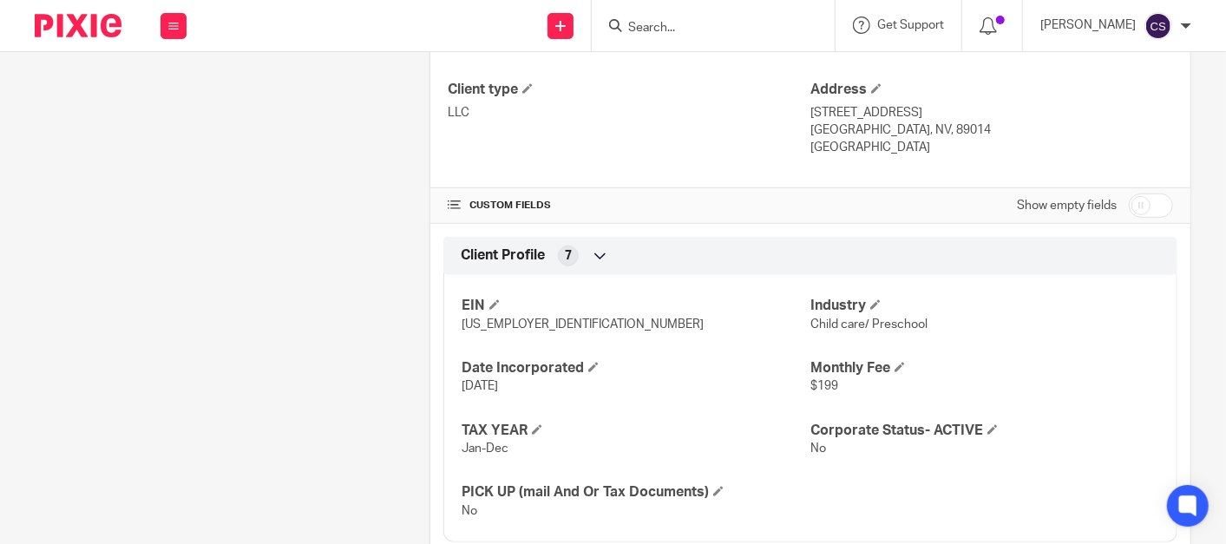
scroll to position [794, 0]
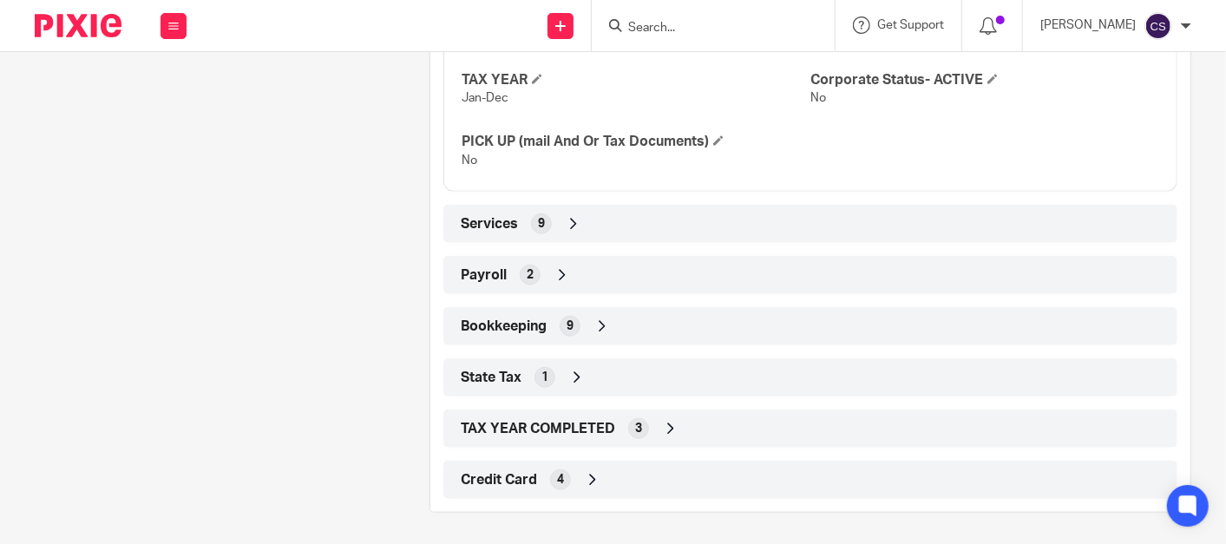
click at [602, 319] on icon at bounding box center [602, 326] width 17 height 17
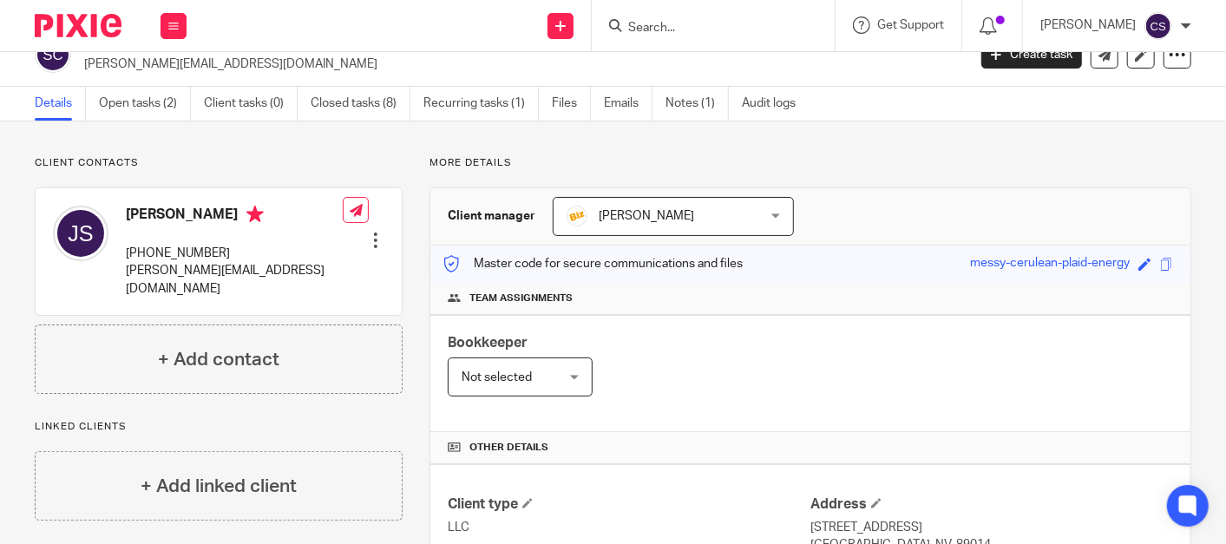
scroll to position [0, 0]
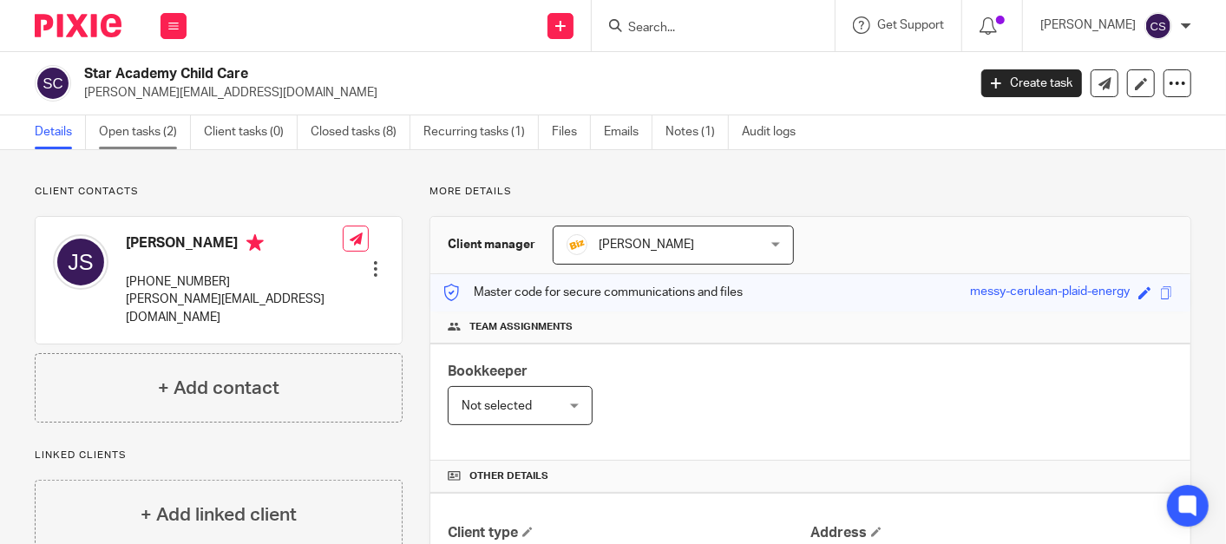
click at [116, 130] on link "Open tasks (2)" at bounding box center [145, 132] width 92 height 34
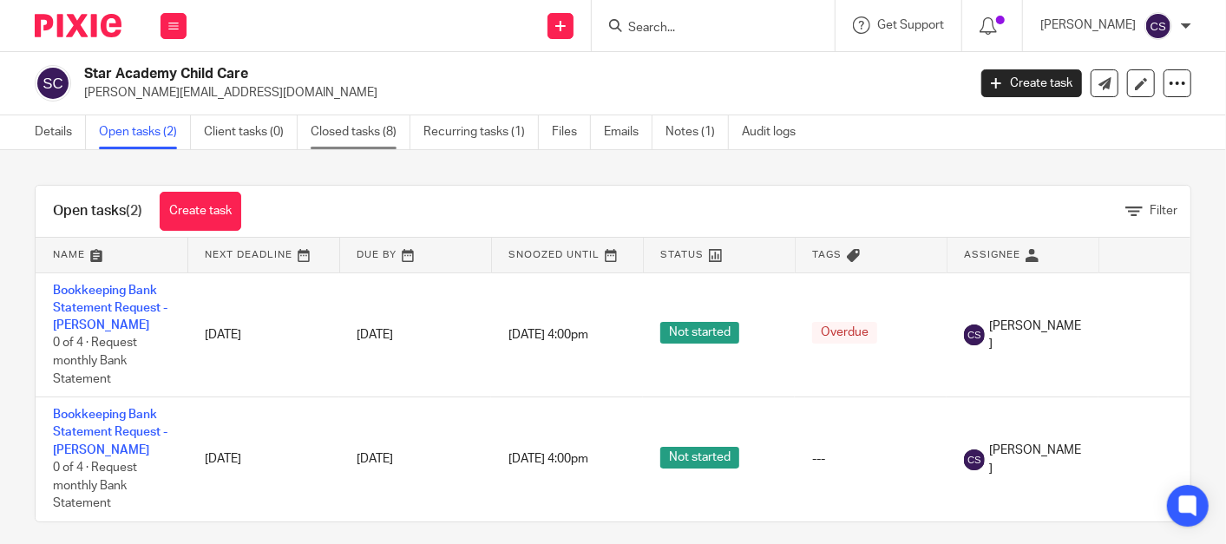
click at [340, 133] on link "Closed tasks (8)" at bounding box center [361, 132] width 100 height 34
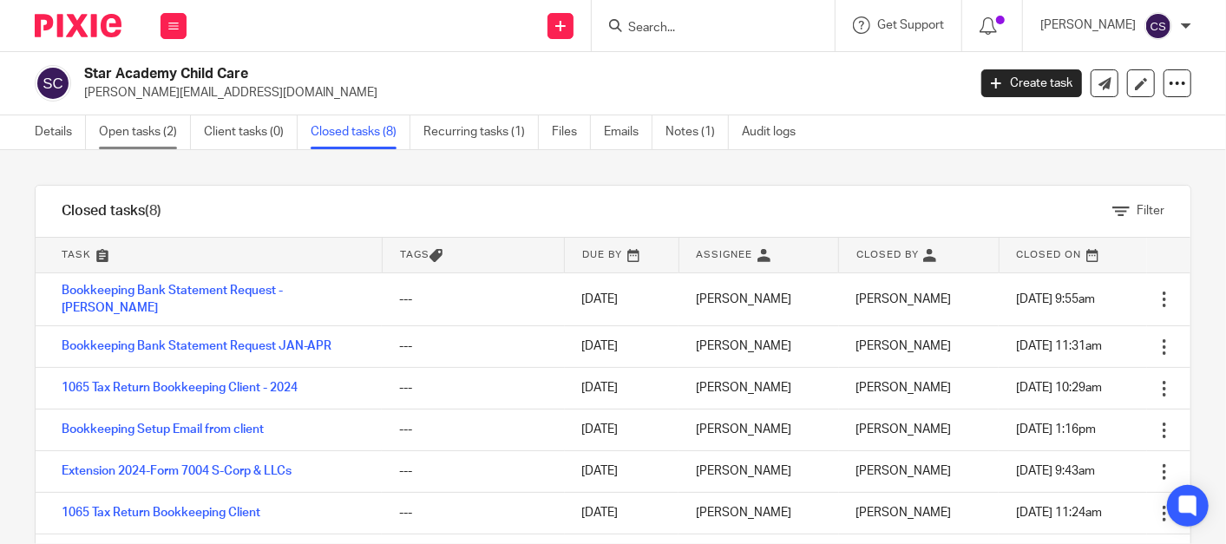
click at [132, 133] on link "Open tasks (2)" at bounding box center [145, 132] width 92 height 34
